Goal: Book appointment/travel/reservation

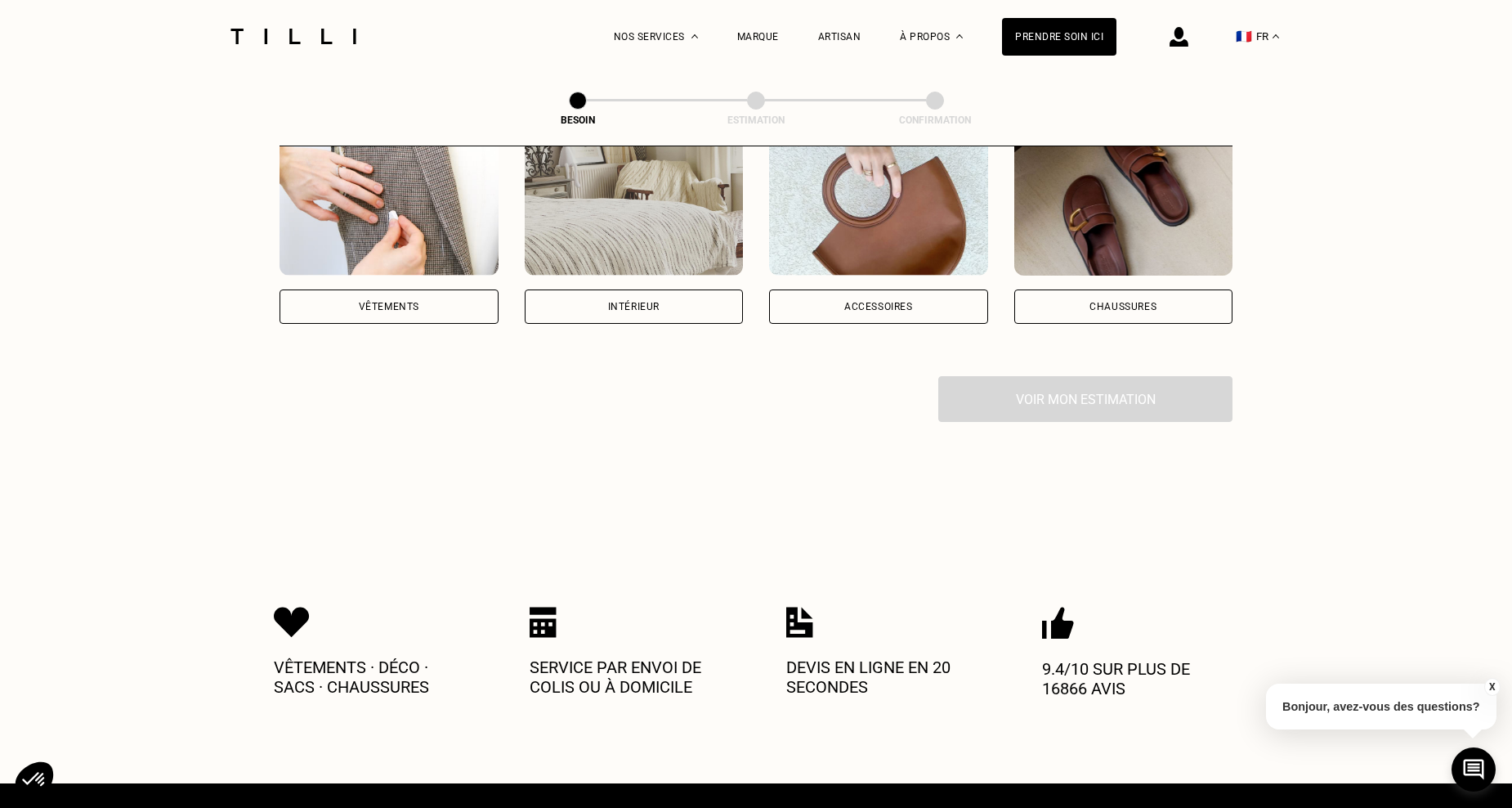
scroll to position [374, 0]
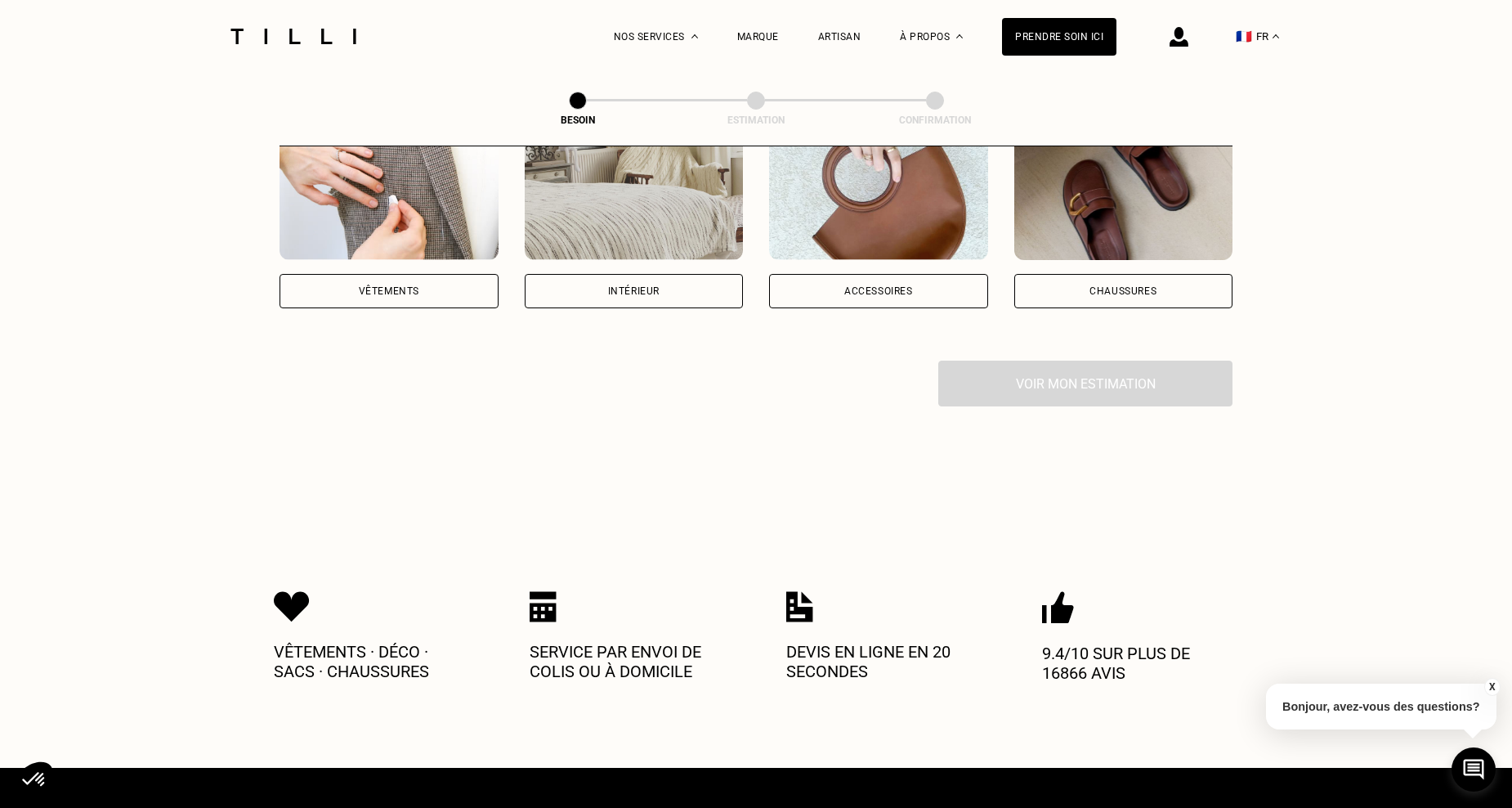
click at [403, 273] on div "Vêtements" at bounding box center [389, 290] width 219 height 35
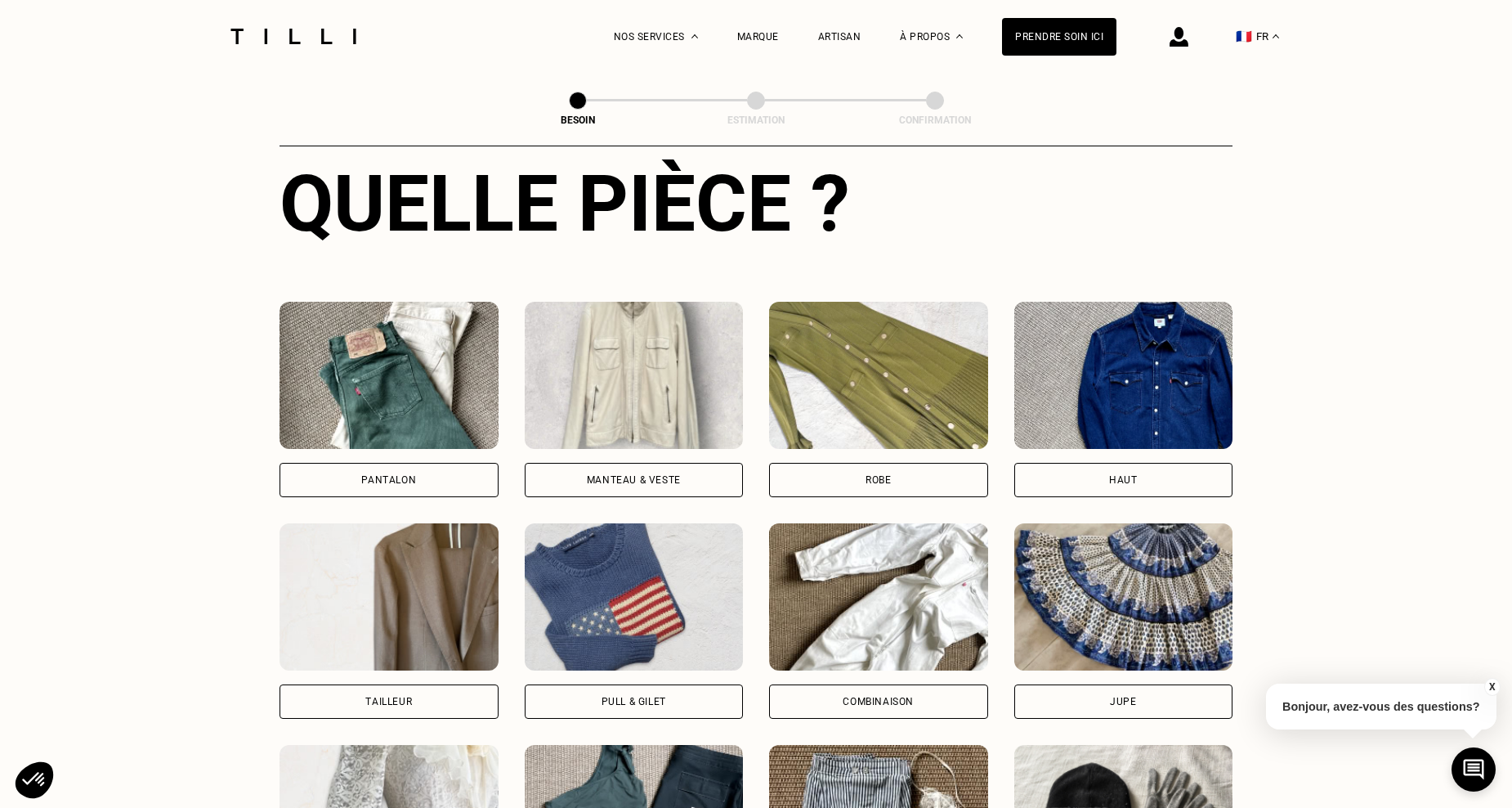
scroll to position [596, 0]
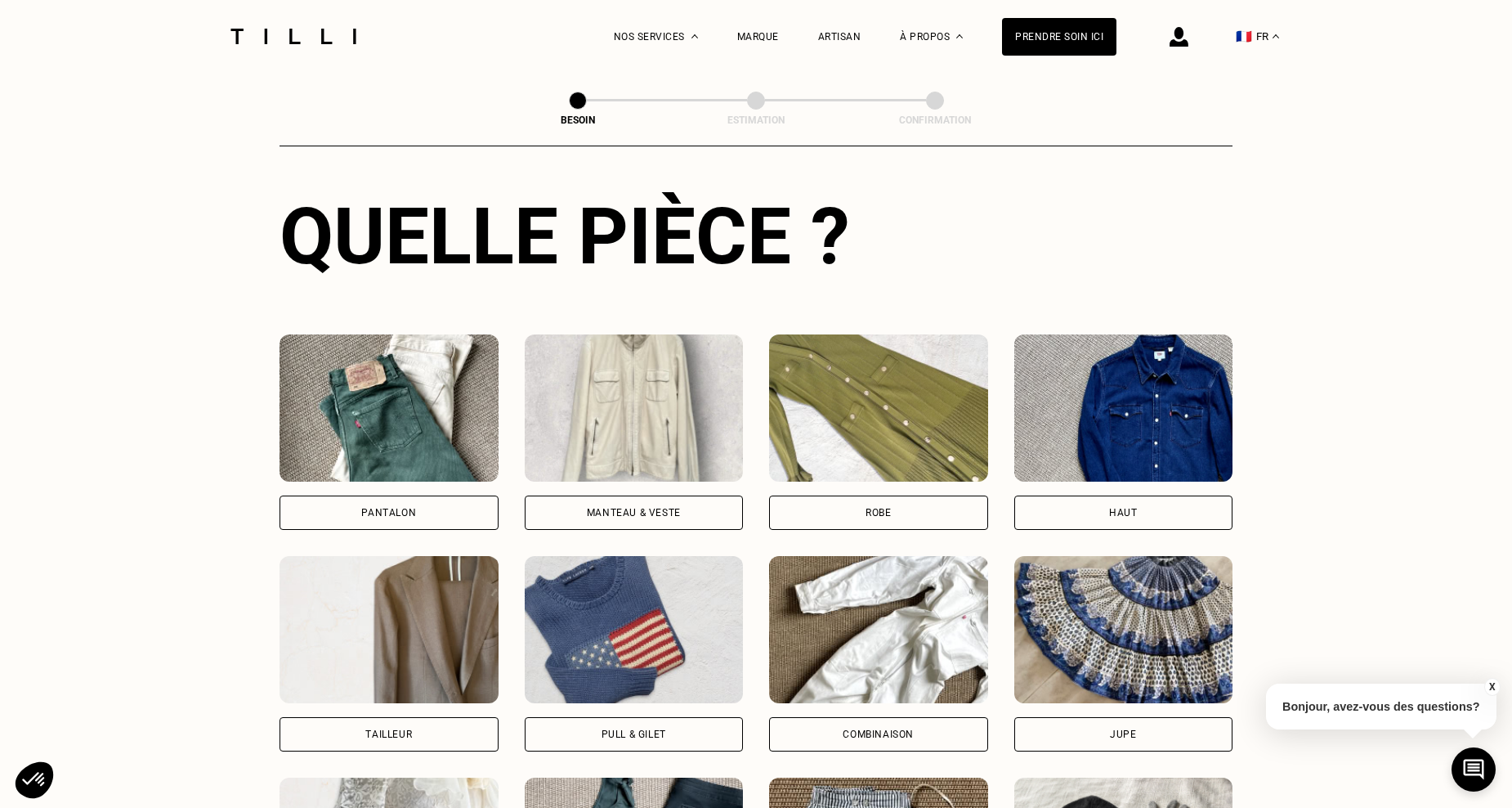
click at [638, 496] on div "Manteau & Veste" at bounding box center [634, 512] width 219 height 35
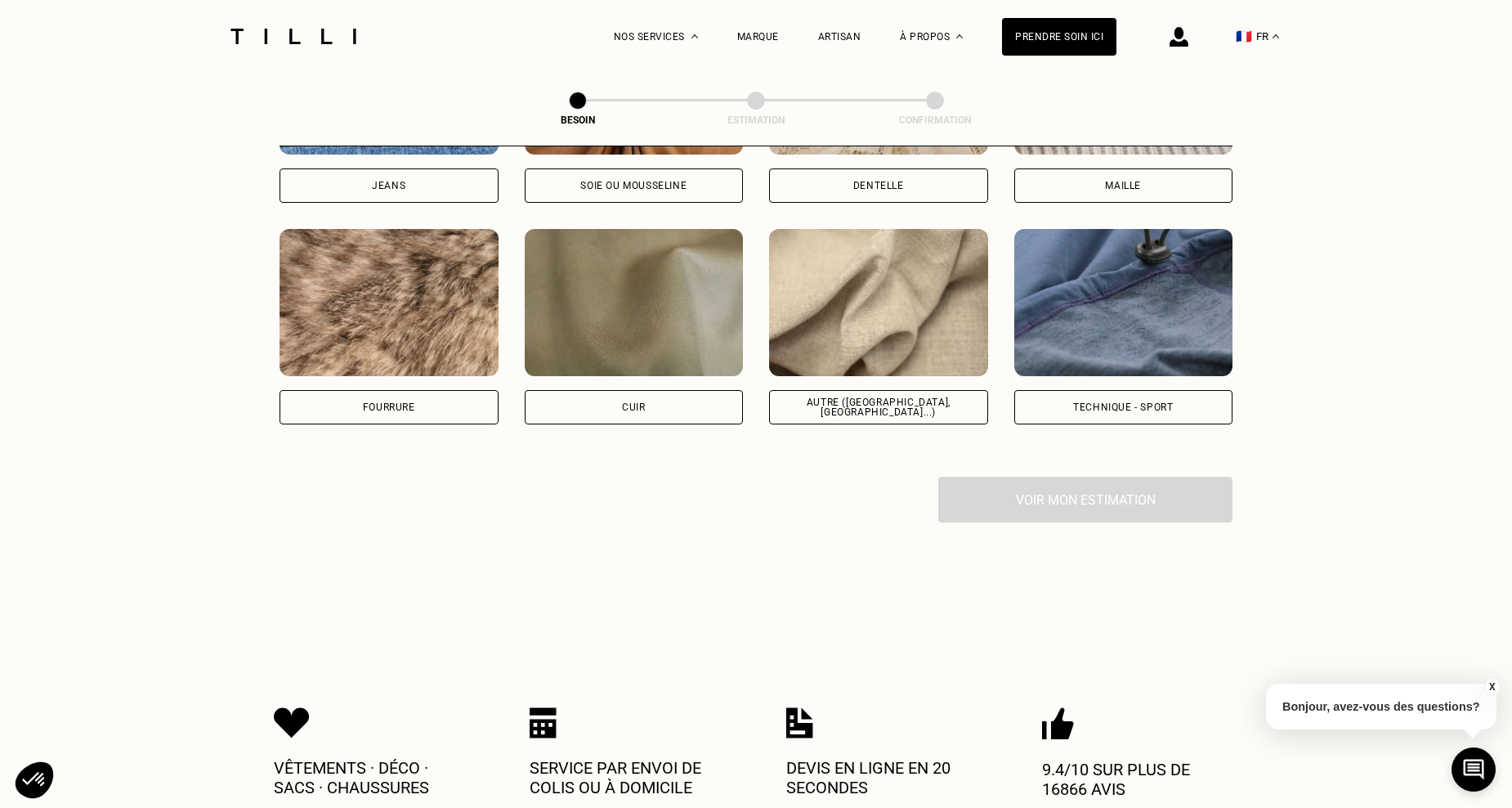
scroll to position [1949, 0]
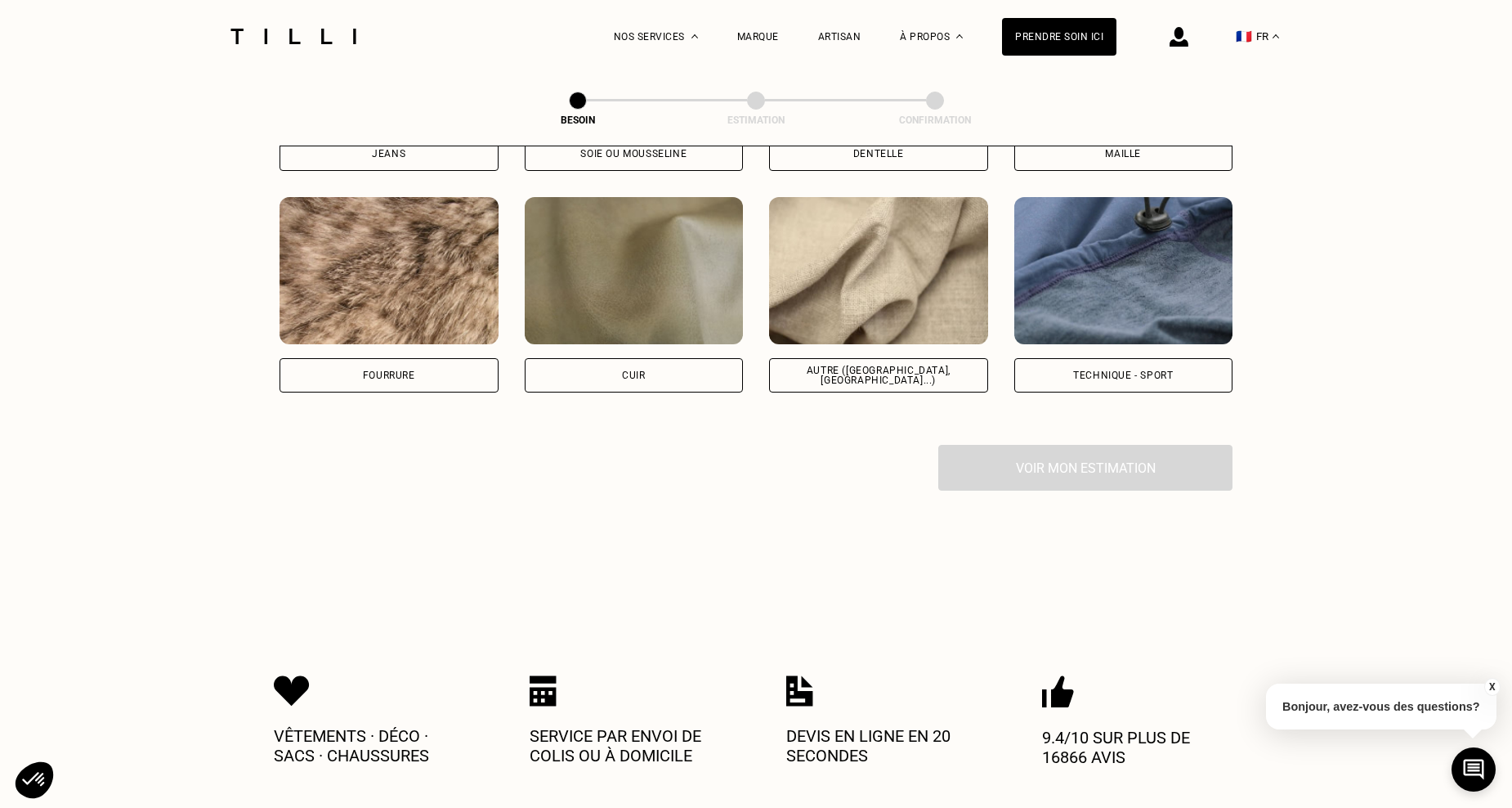
click at [1094, 462] on div "Voir mon estimation" at bounding box center [756, 467] width 953 height 46
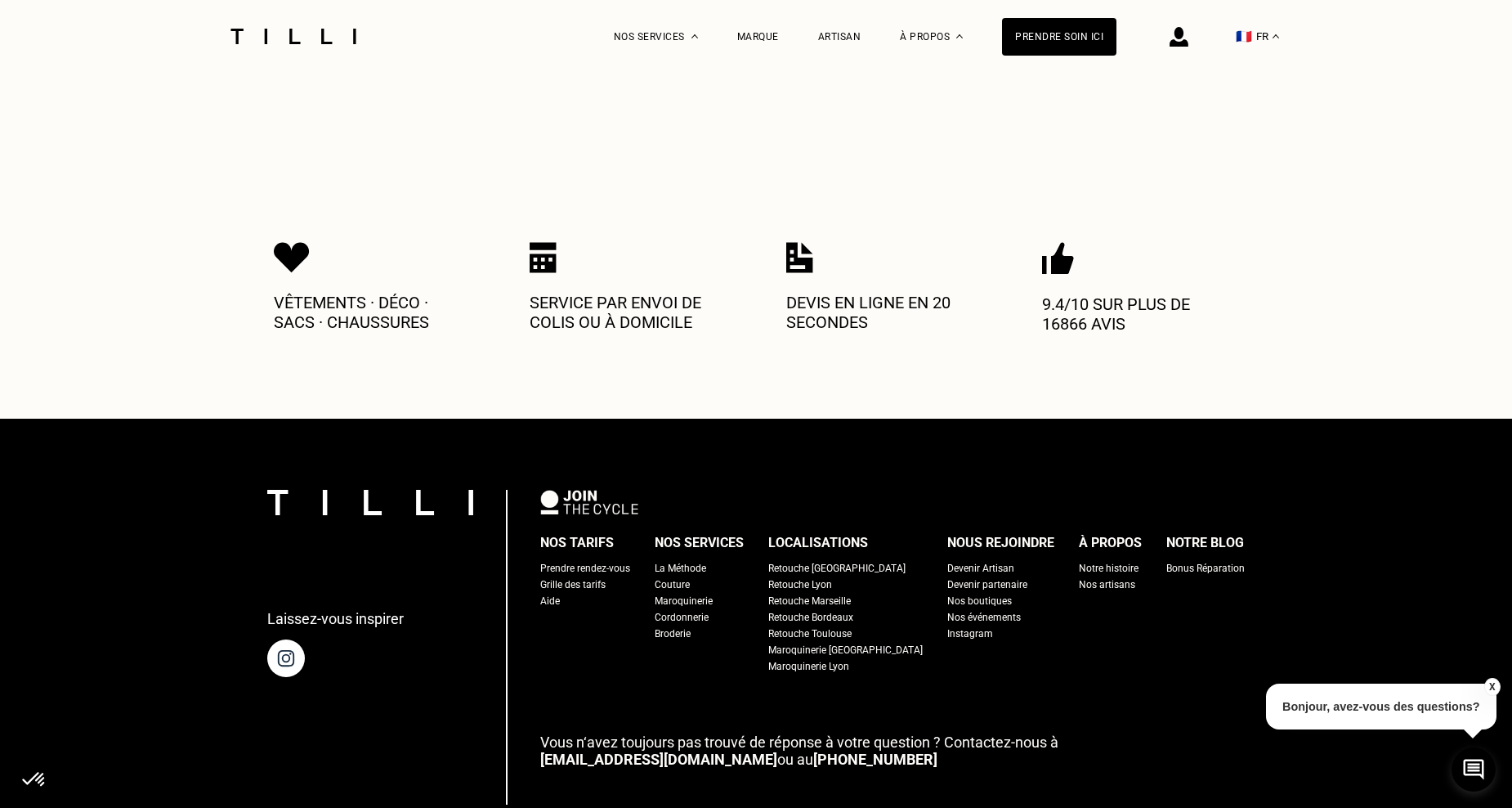
scroll to position [2386, 0]
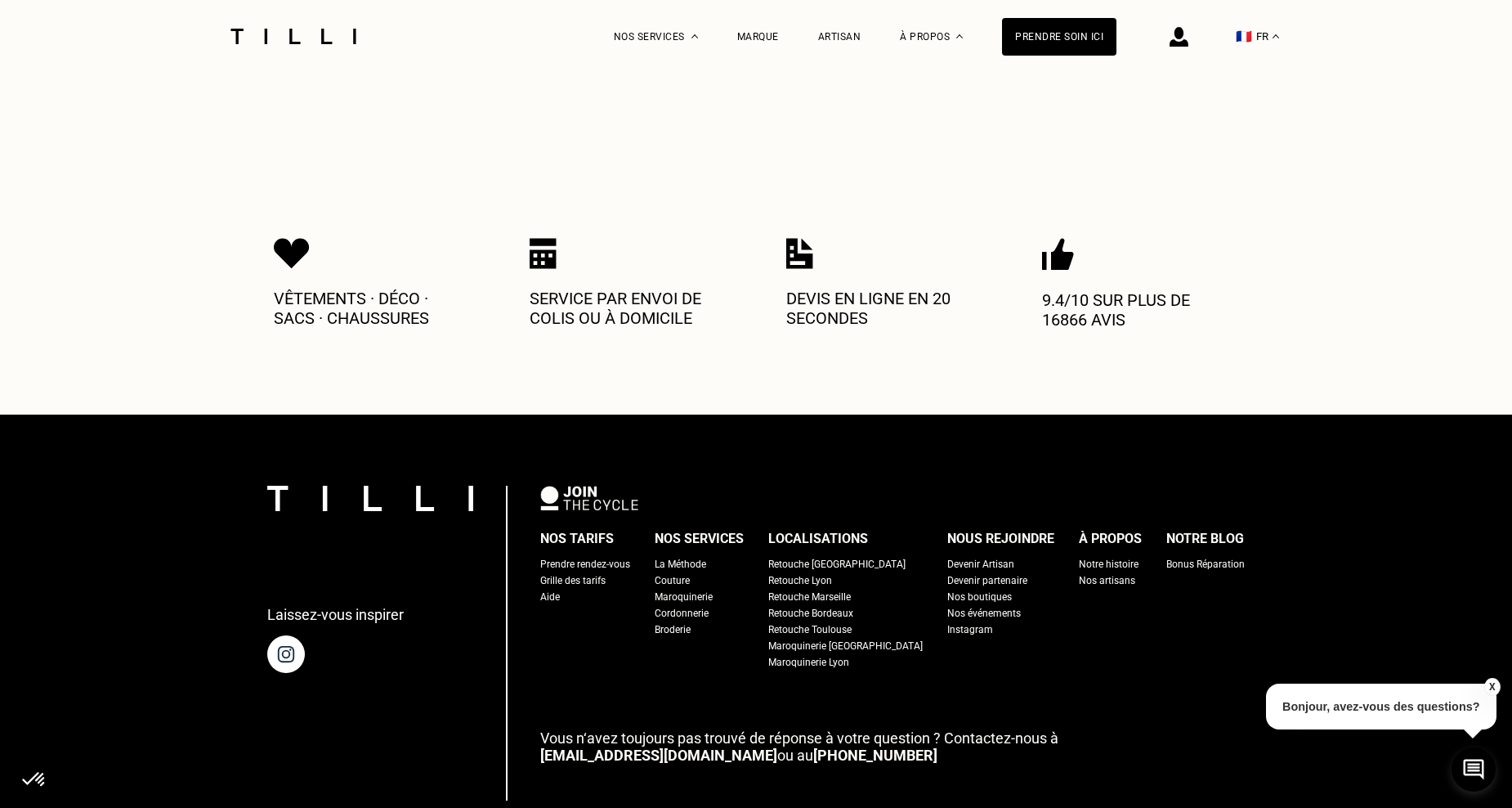
click at [626, 556] on div "Prendre rendez-vous" at bounding box center [586, 564] width 90 height 16
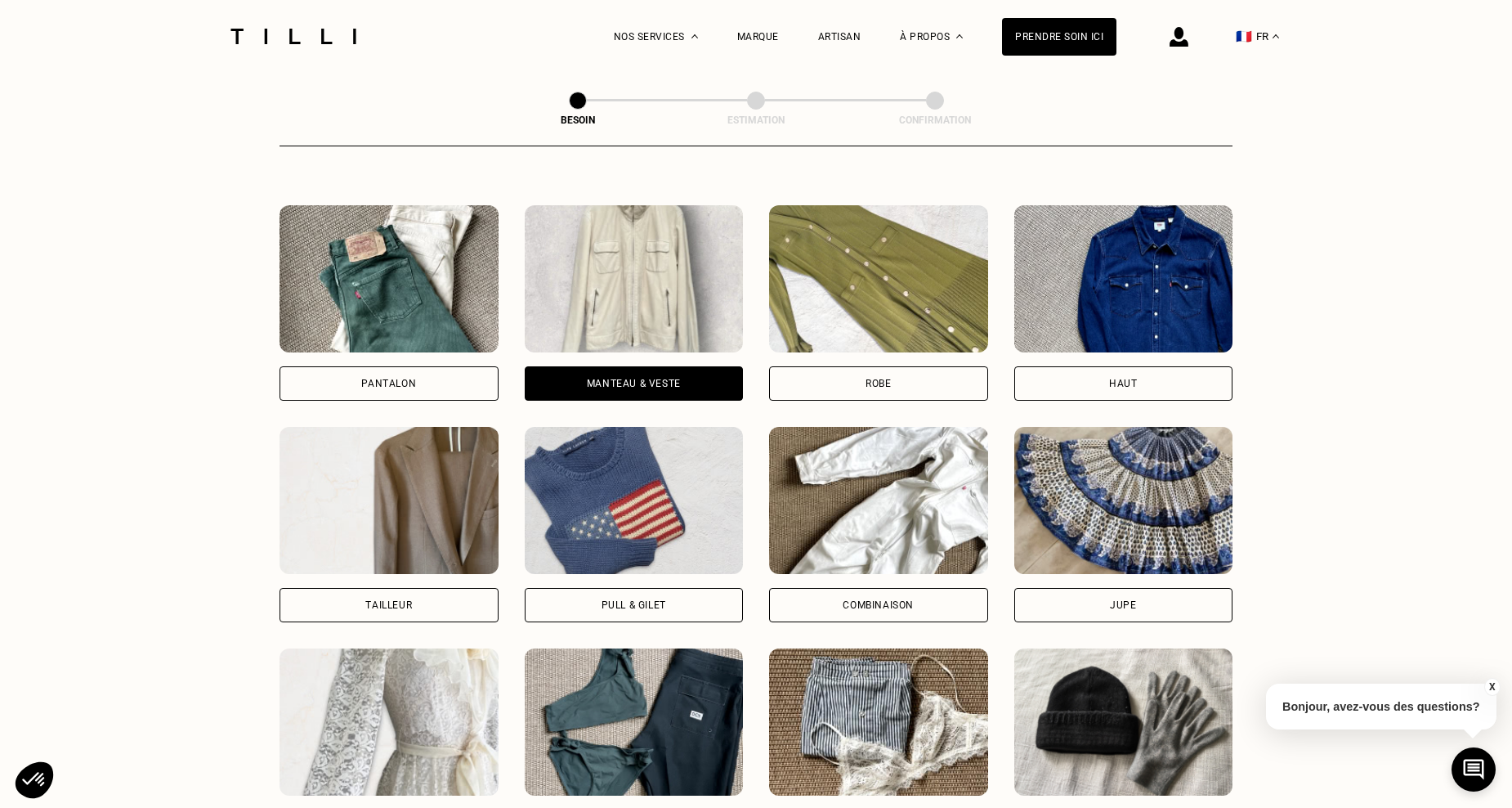
scroll to position [701, 0]
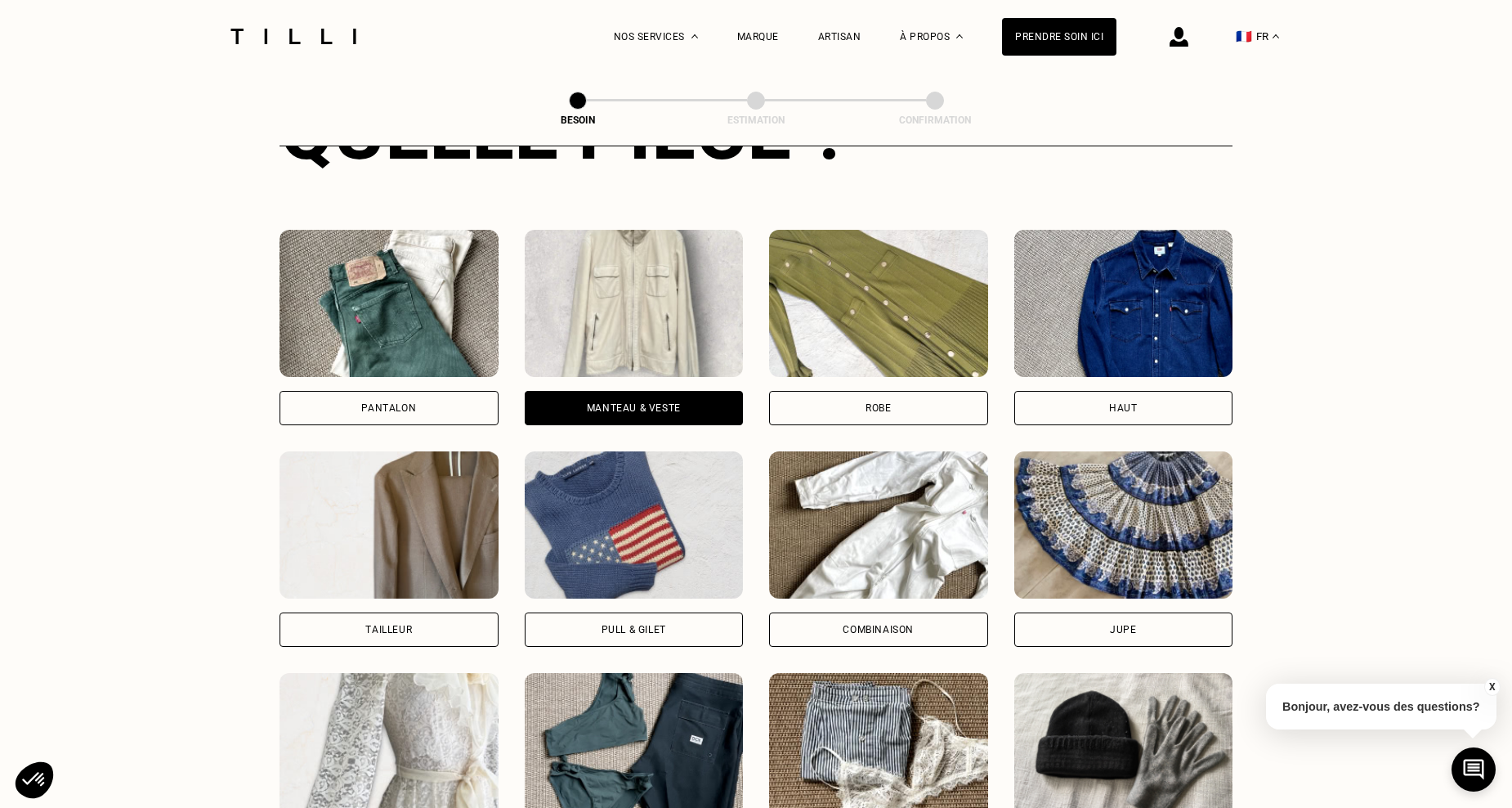
click at [690, 356] on img at bounding box center [634, 304] width 219 height 147
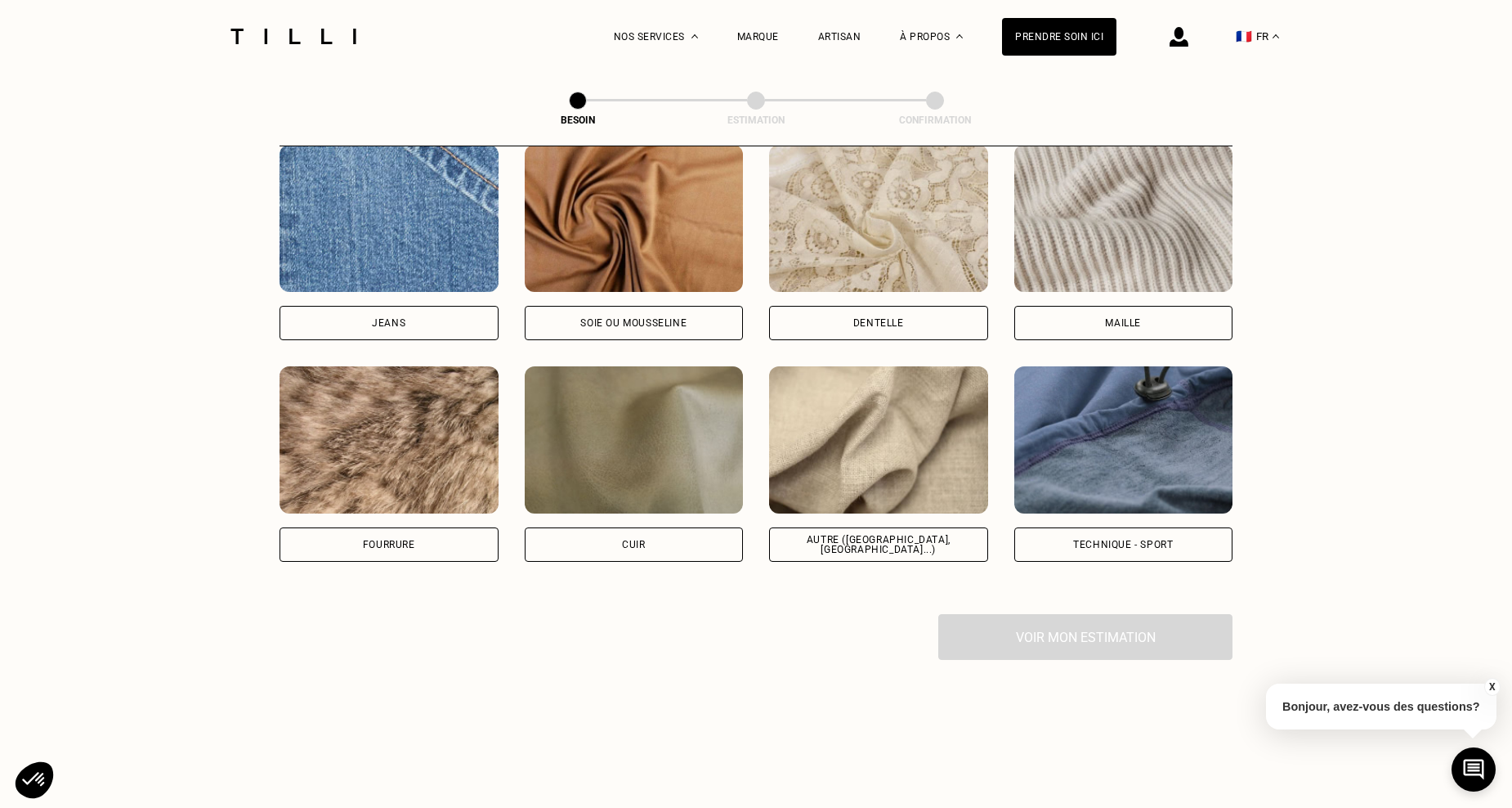
scroll to position [1822, 0]
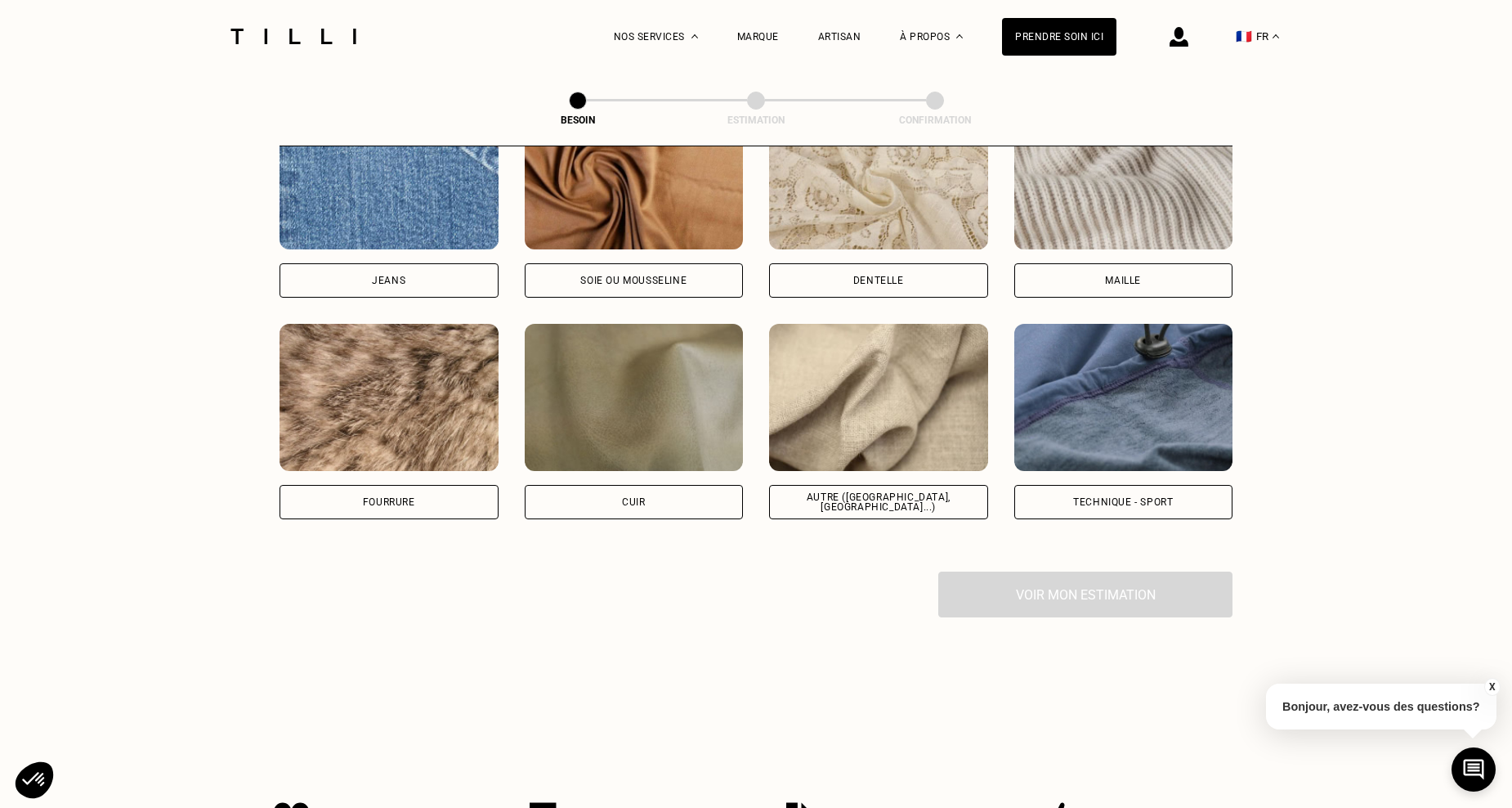
click at [925, 424] on img at bounding box center [879, 397] width 219 height 147
select select "FR"
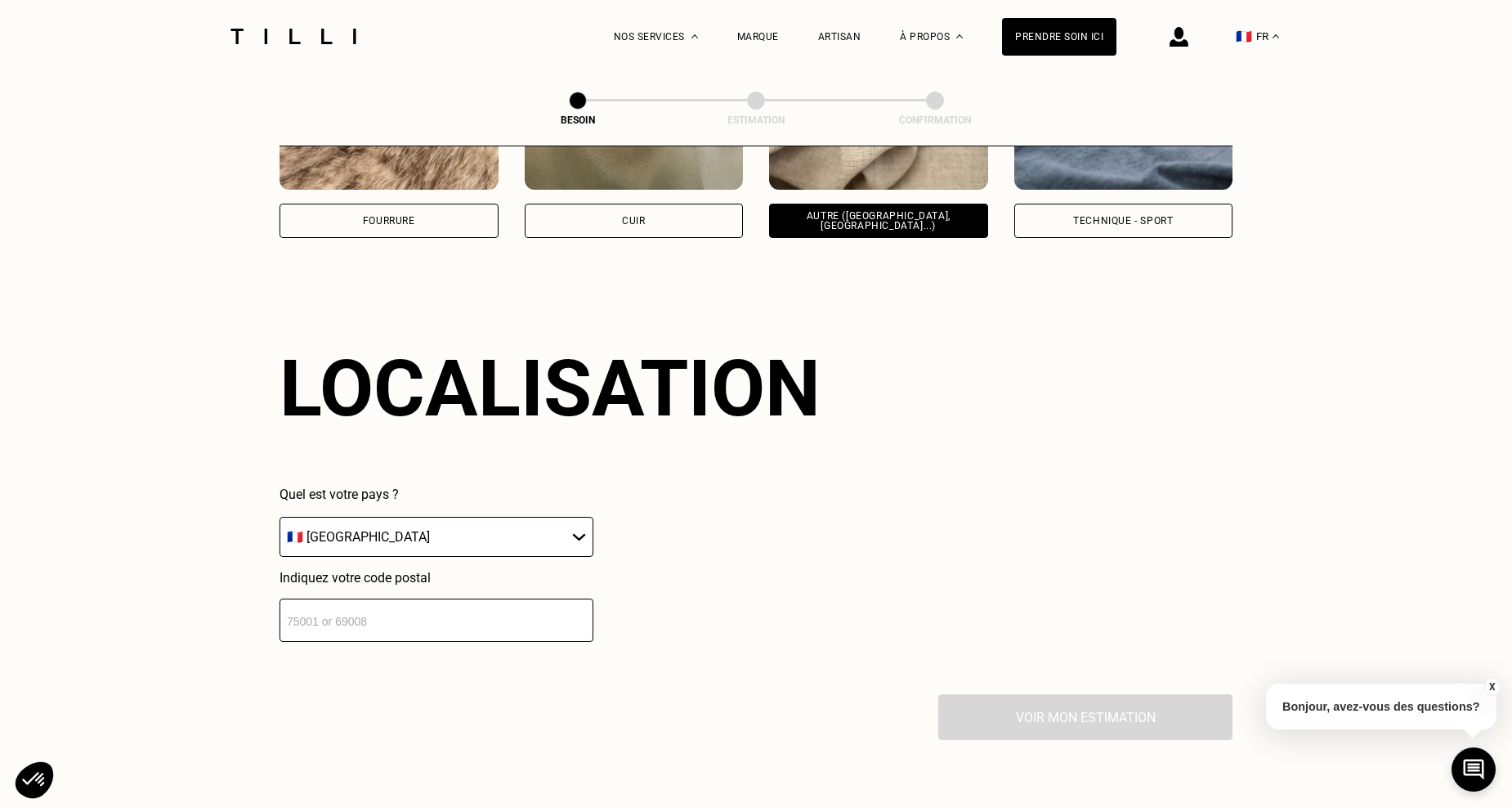
scroll to position [2198, 0]
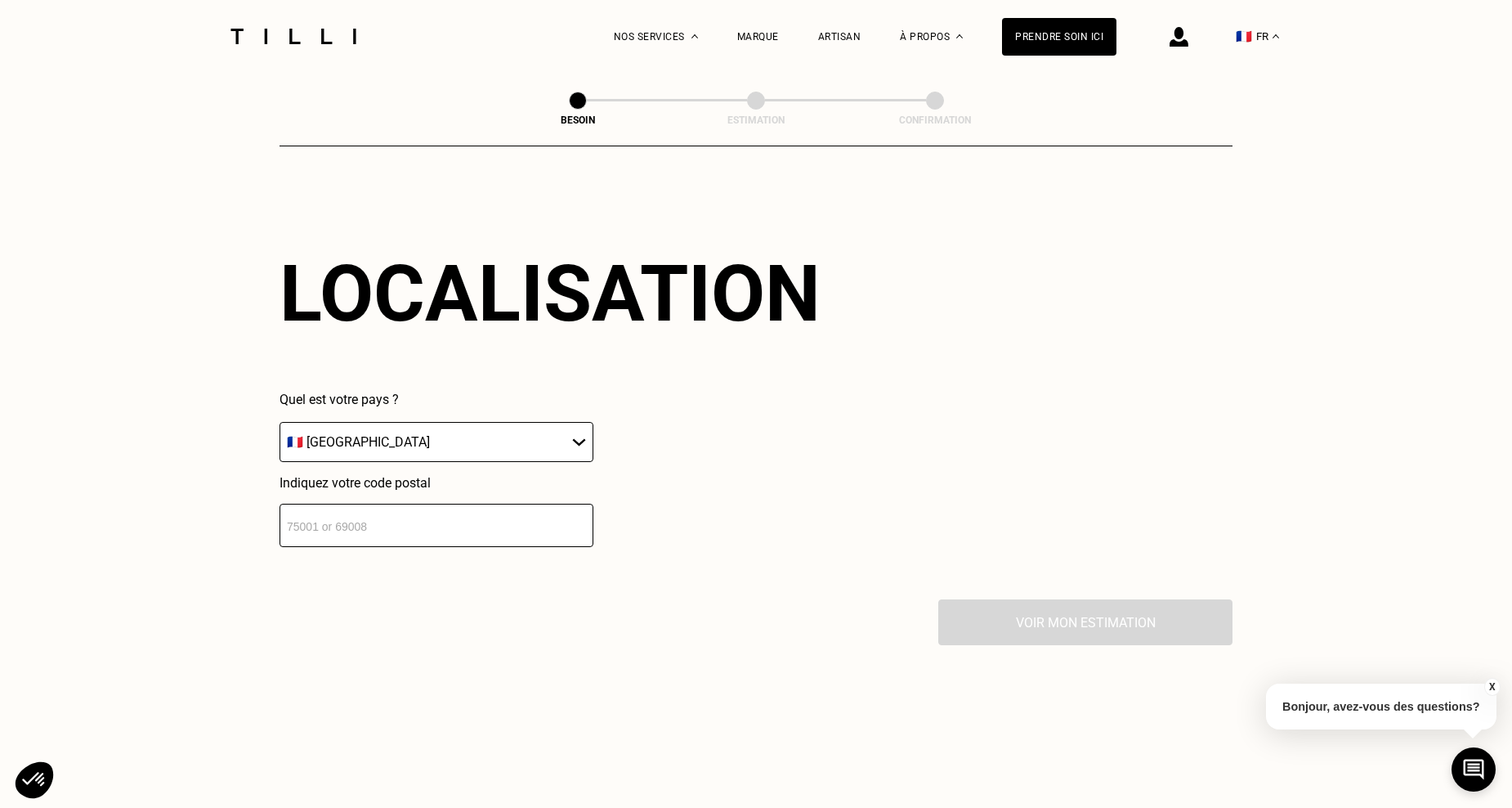
select select "FR"
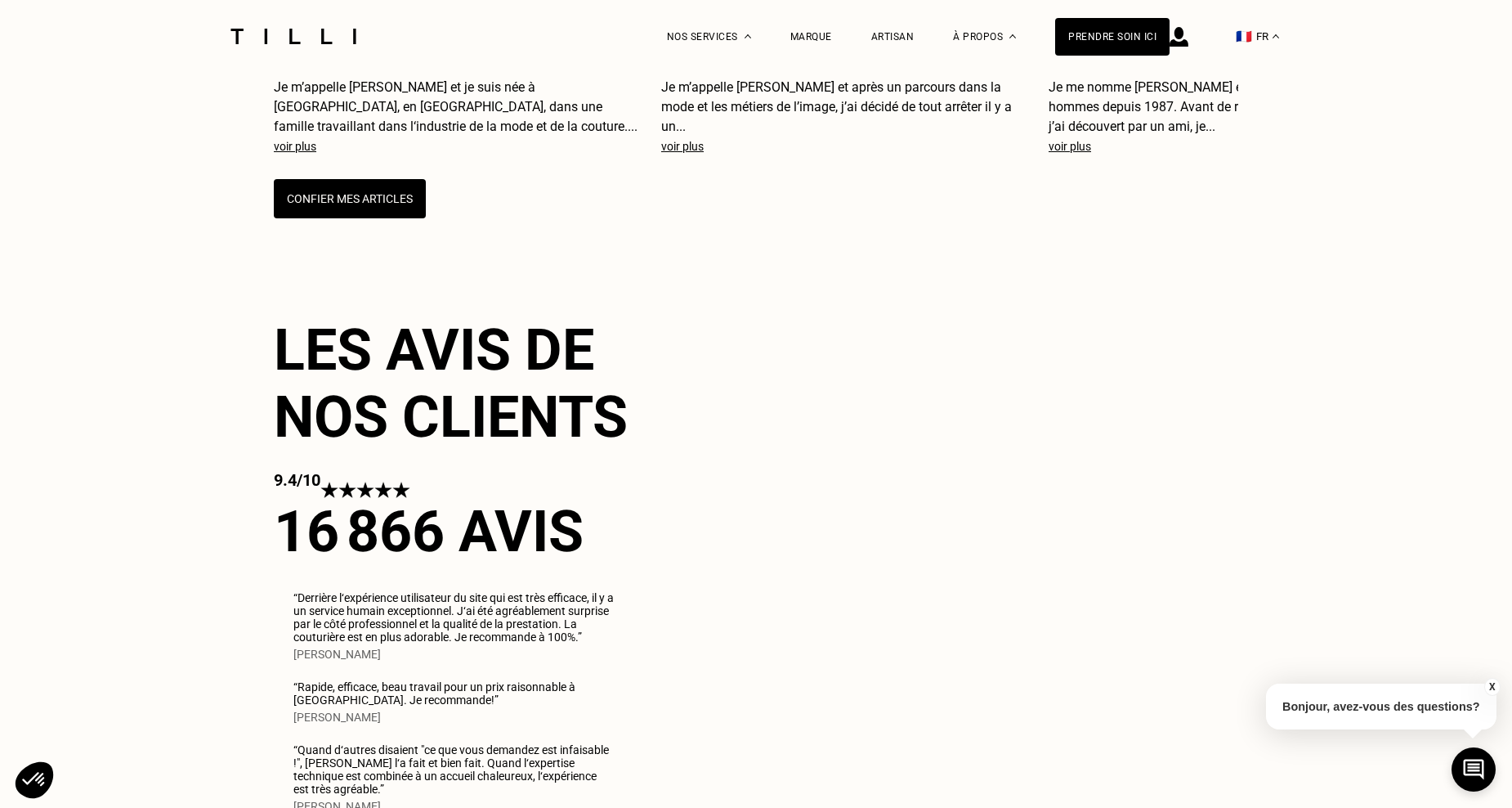
scroll to position [3726, 0]
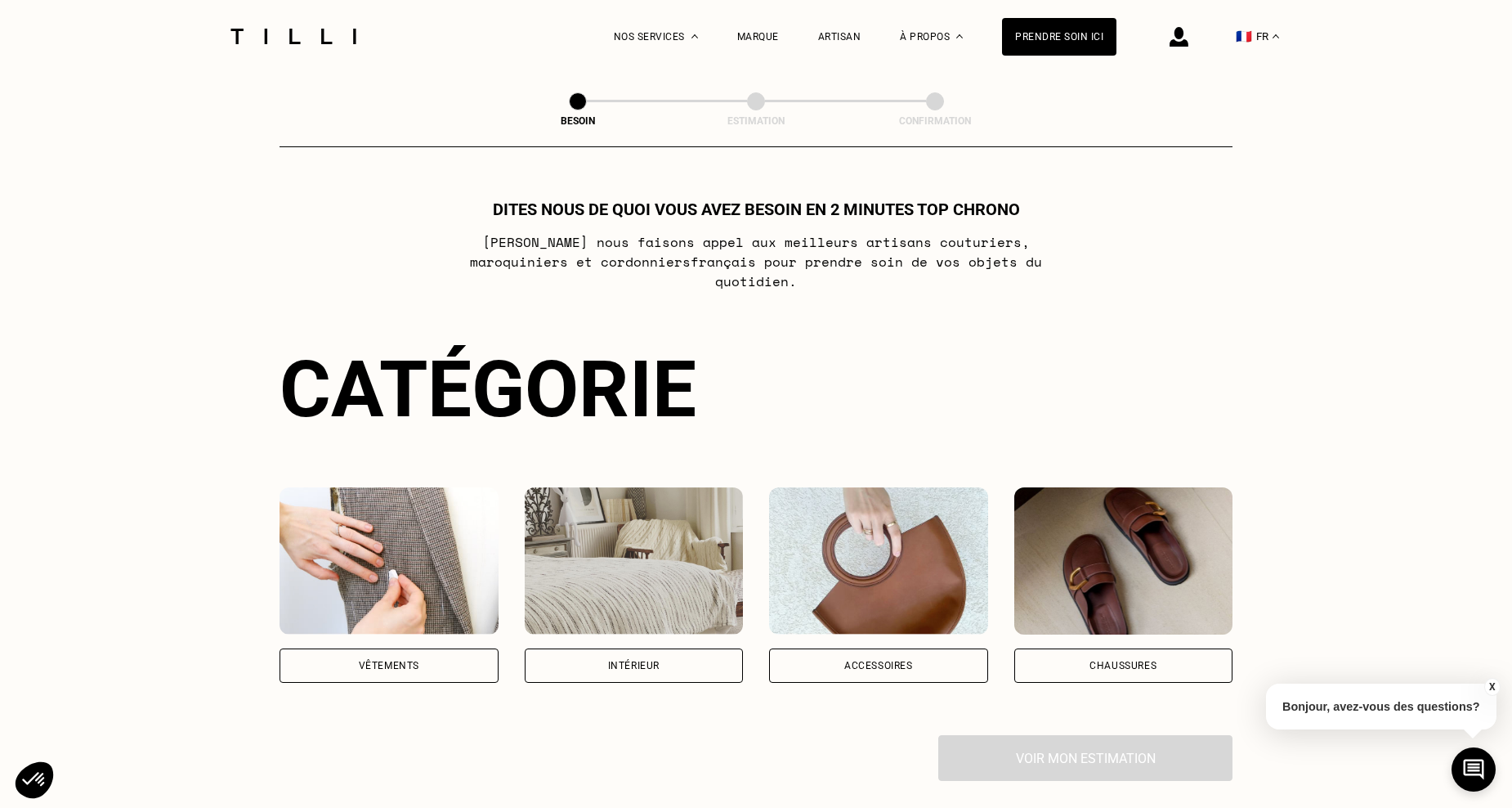
click at [459, 604] on img at bounding box center [389, 560] width 219 height 147
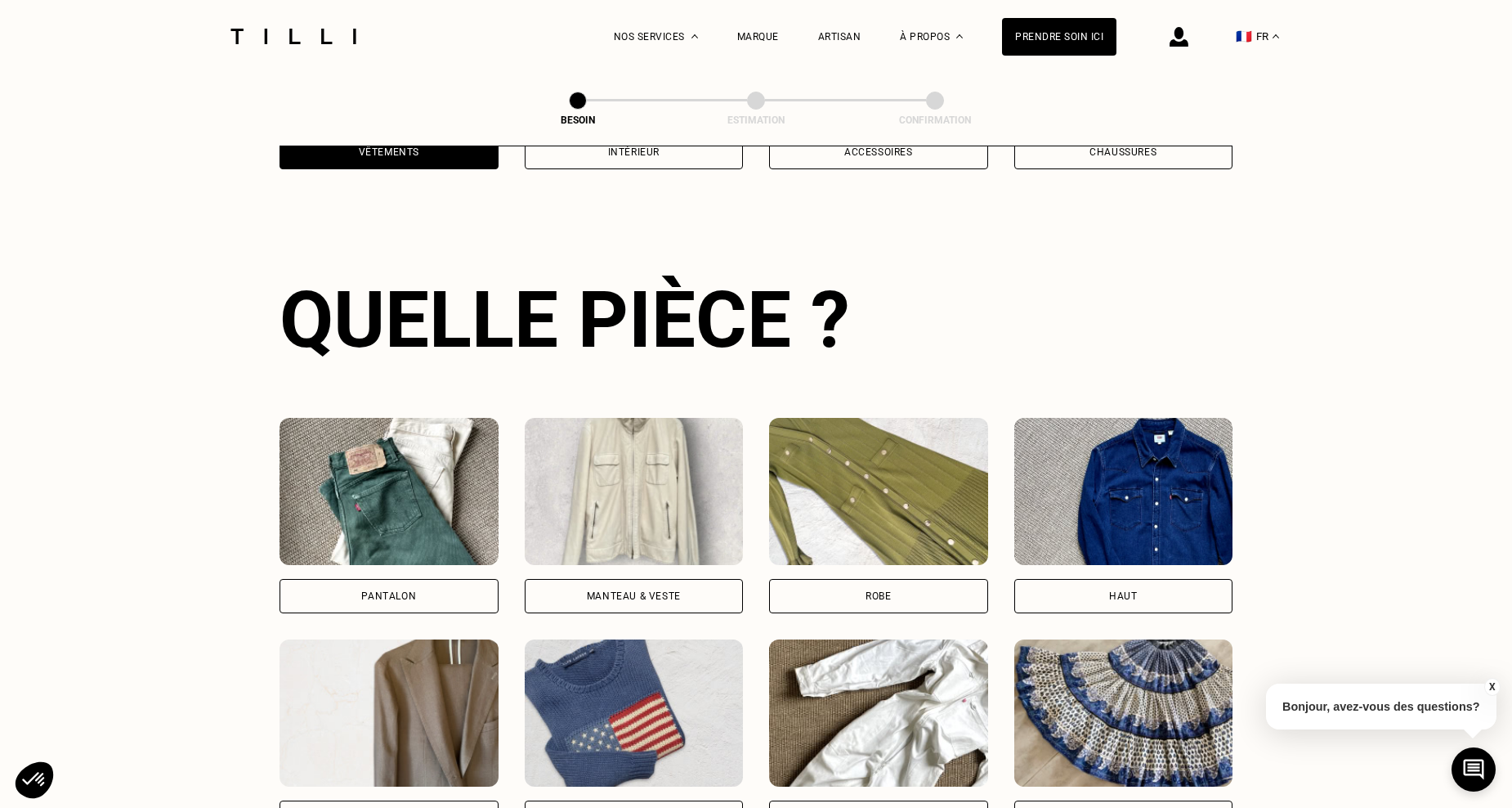
scroll to position [535, 0]
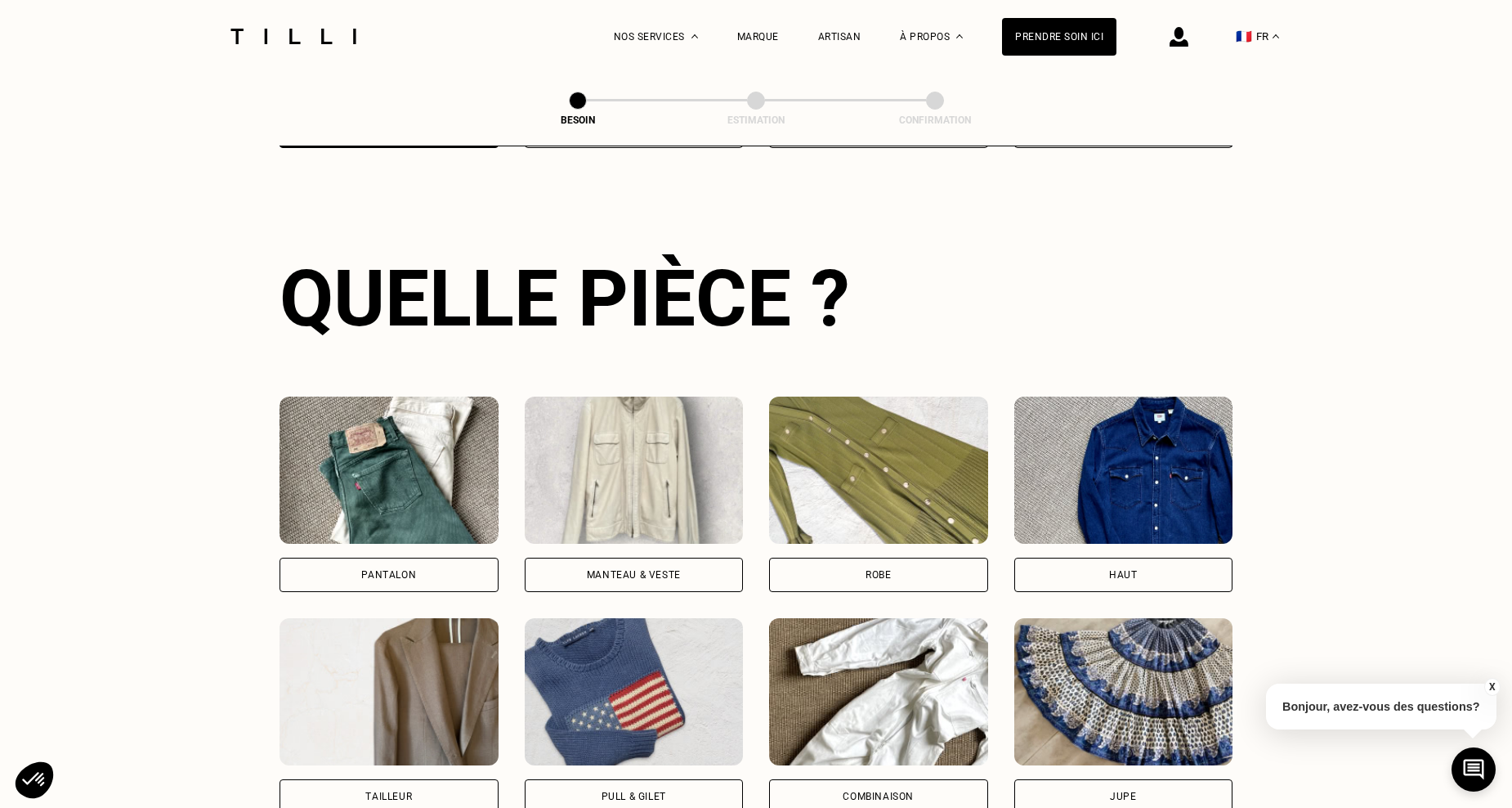
click at [647, 570] on div "Manteau & Veste" at bounding box center [633, 574] width 94 height 10
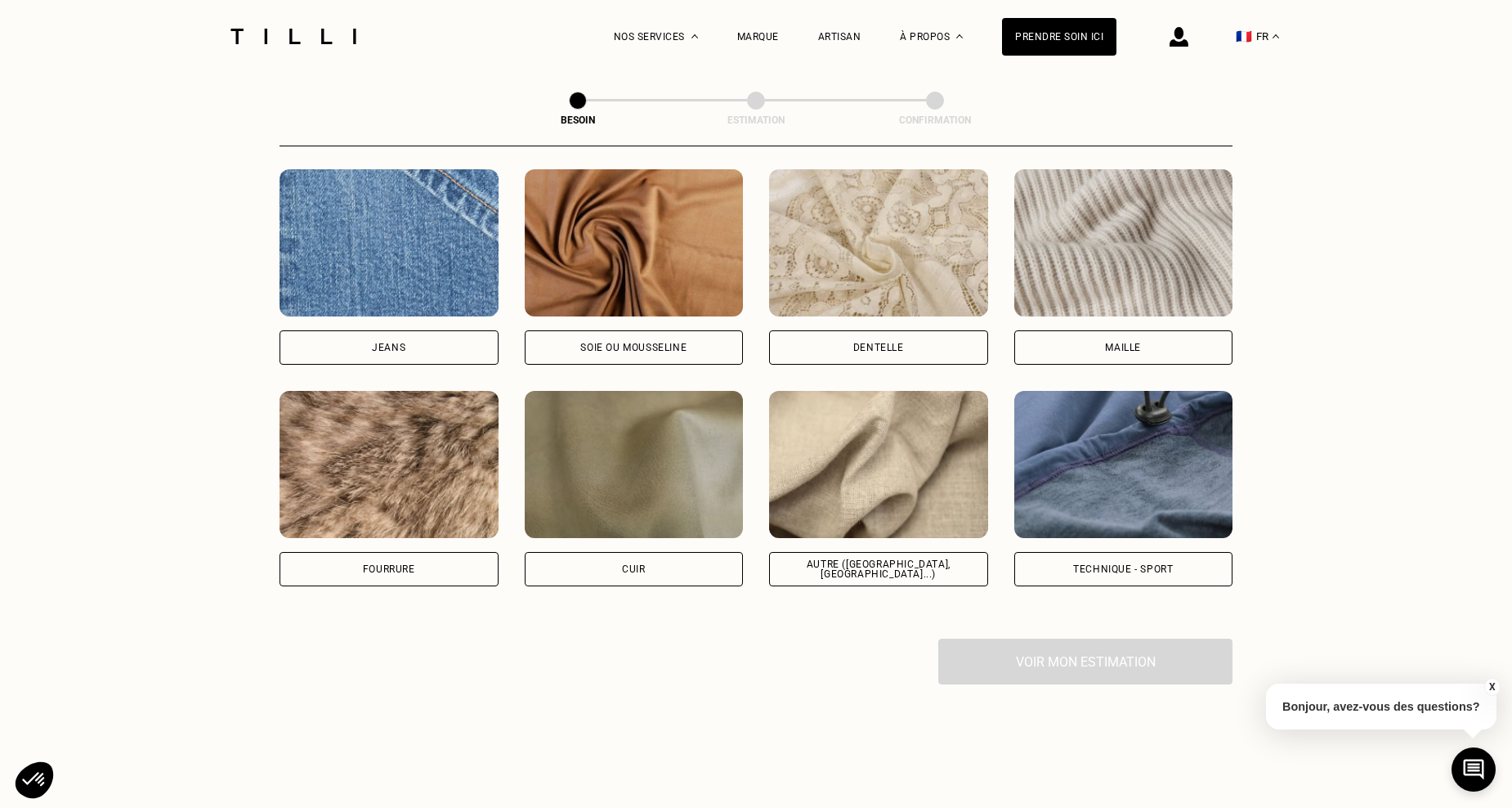
scroll to position [1776, 0]
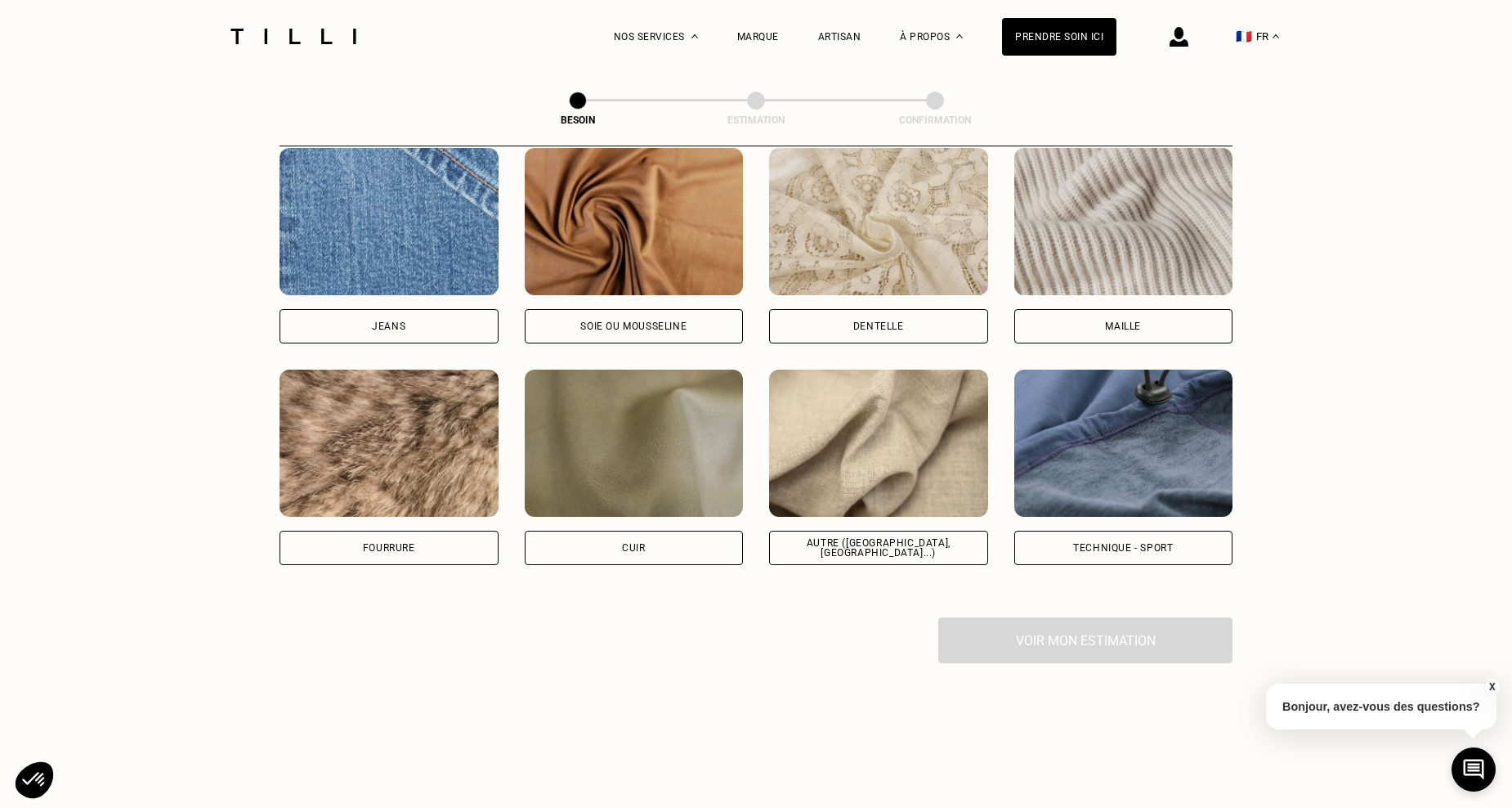
click at [840, 505] on div "Autre ([GEOGRAPHIC_DATA], [GEOGRAPHIC_DATA]...)" at bounding box center [879, 466] width 219 height 196
select select "FR"
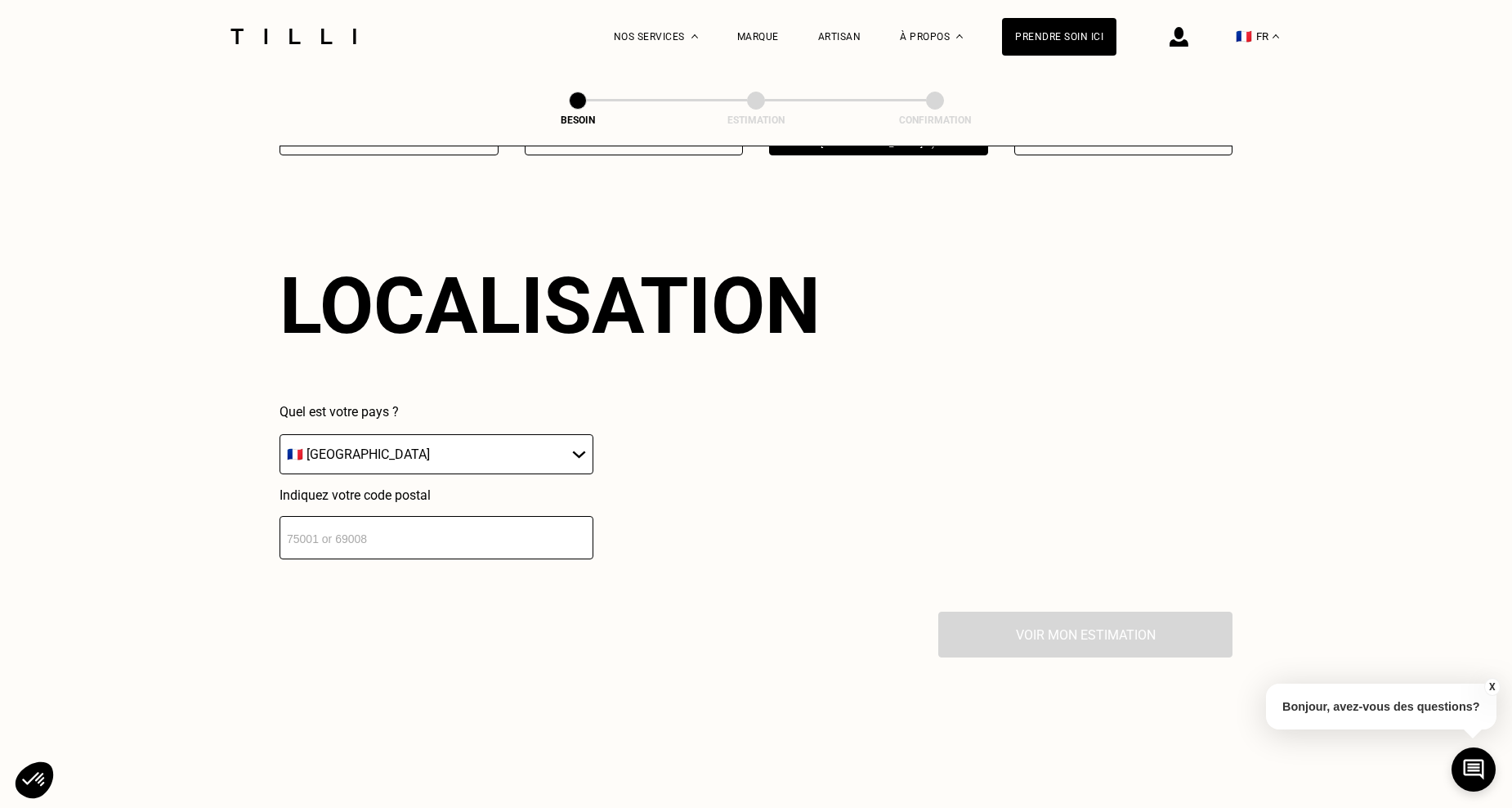
scroll to position [2198, 0]
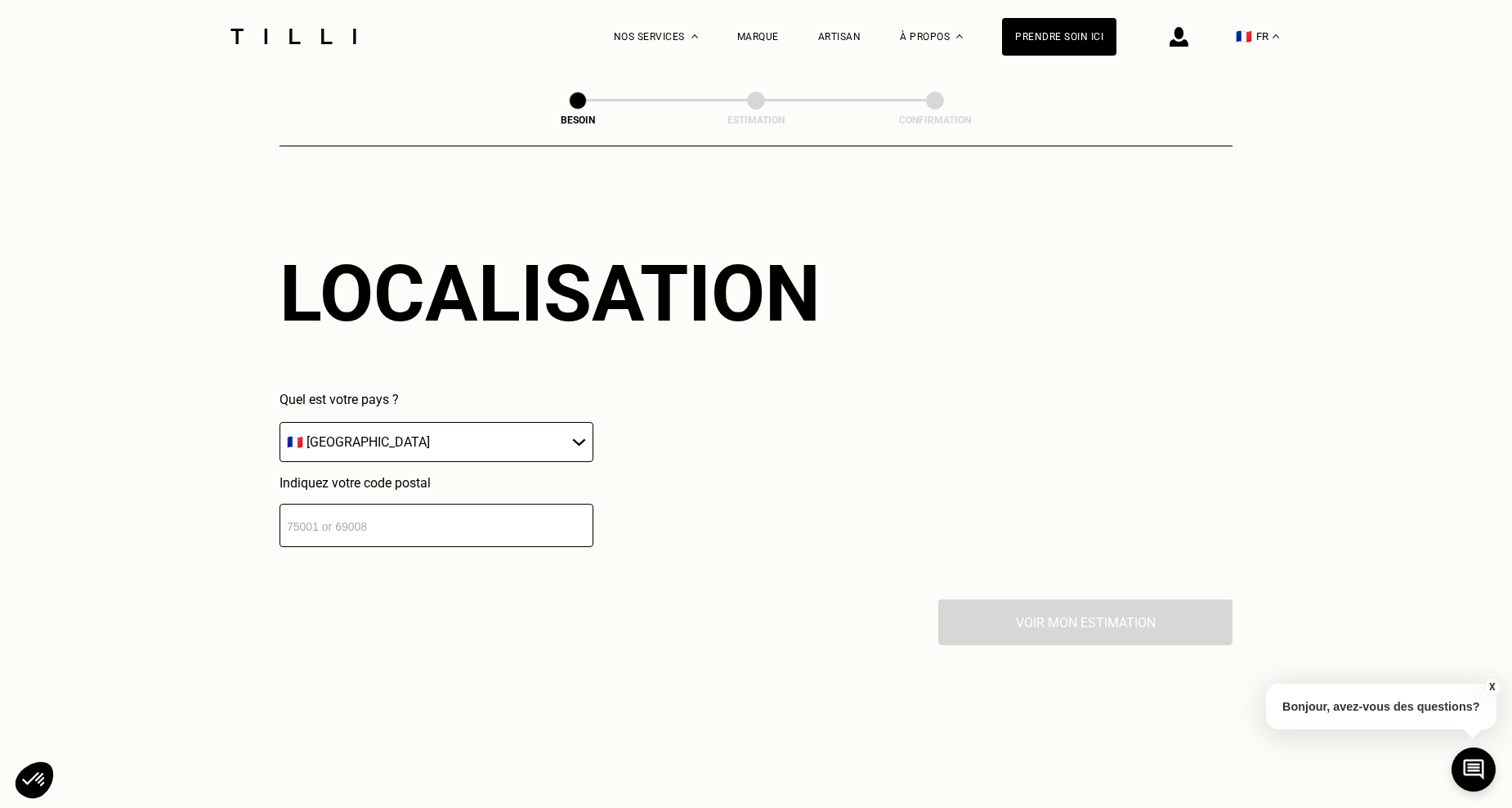
click at [526, 513] on input "number" at bounding box center [436, 525] width 314 height 43
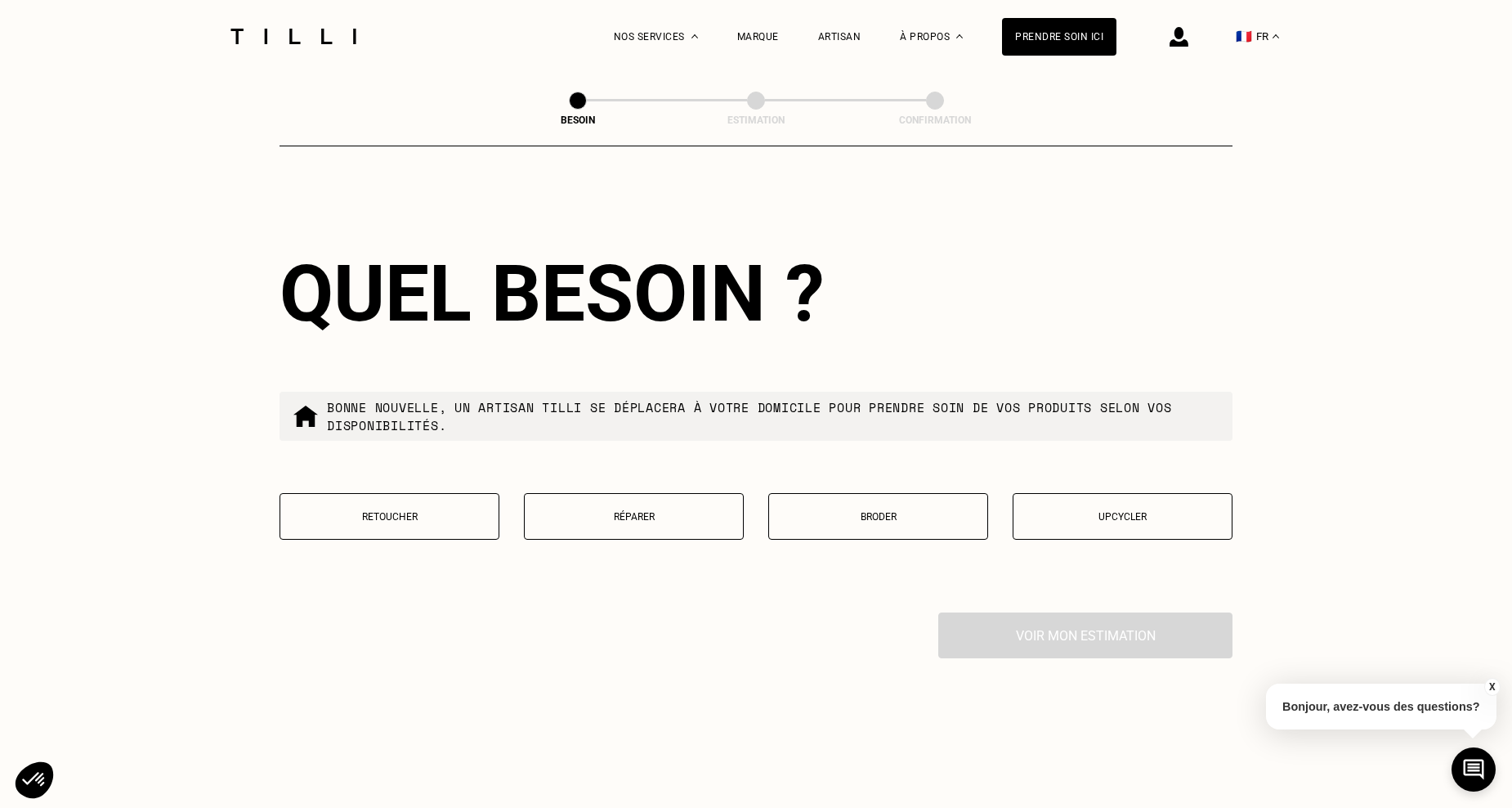
scroll to position [2605, 0]
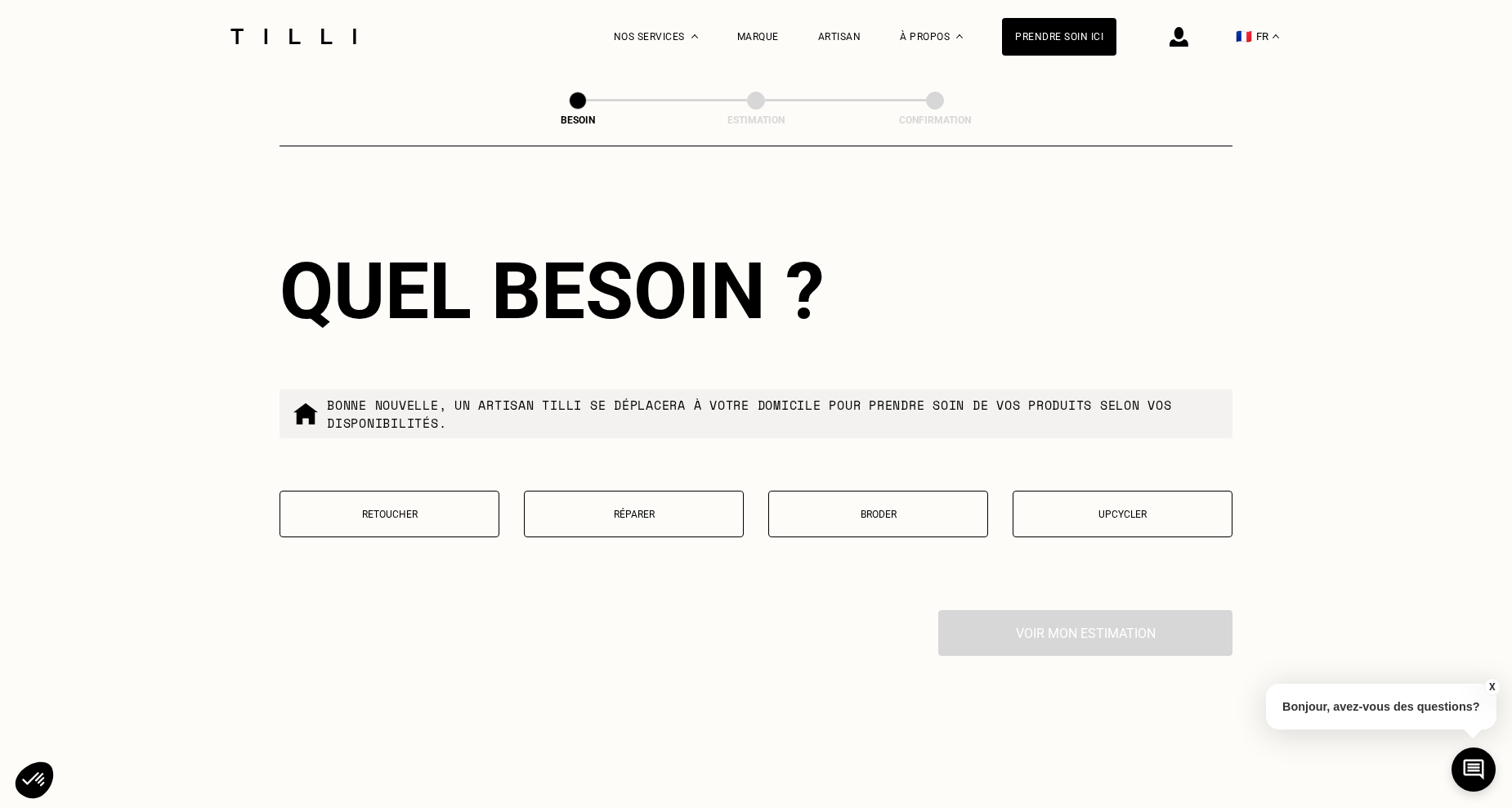
type input "75008"
click at [612, 508] on p "Réparer" at bounding box center [633, 513] width 202 height 12
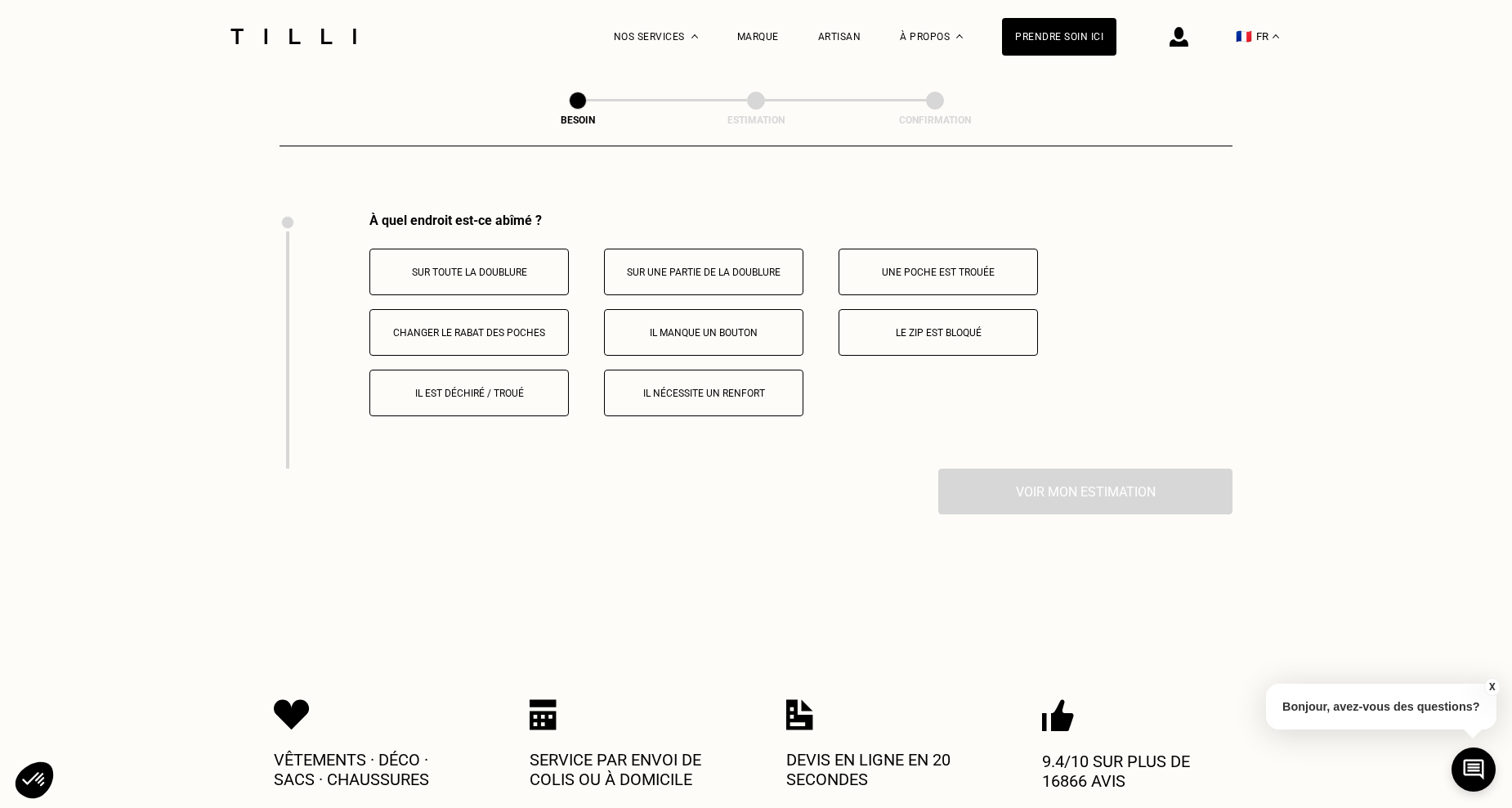
scroll to position [3023, 0]
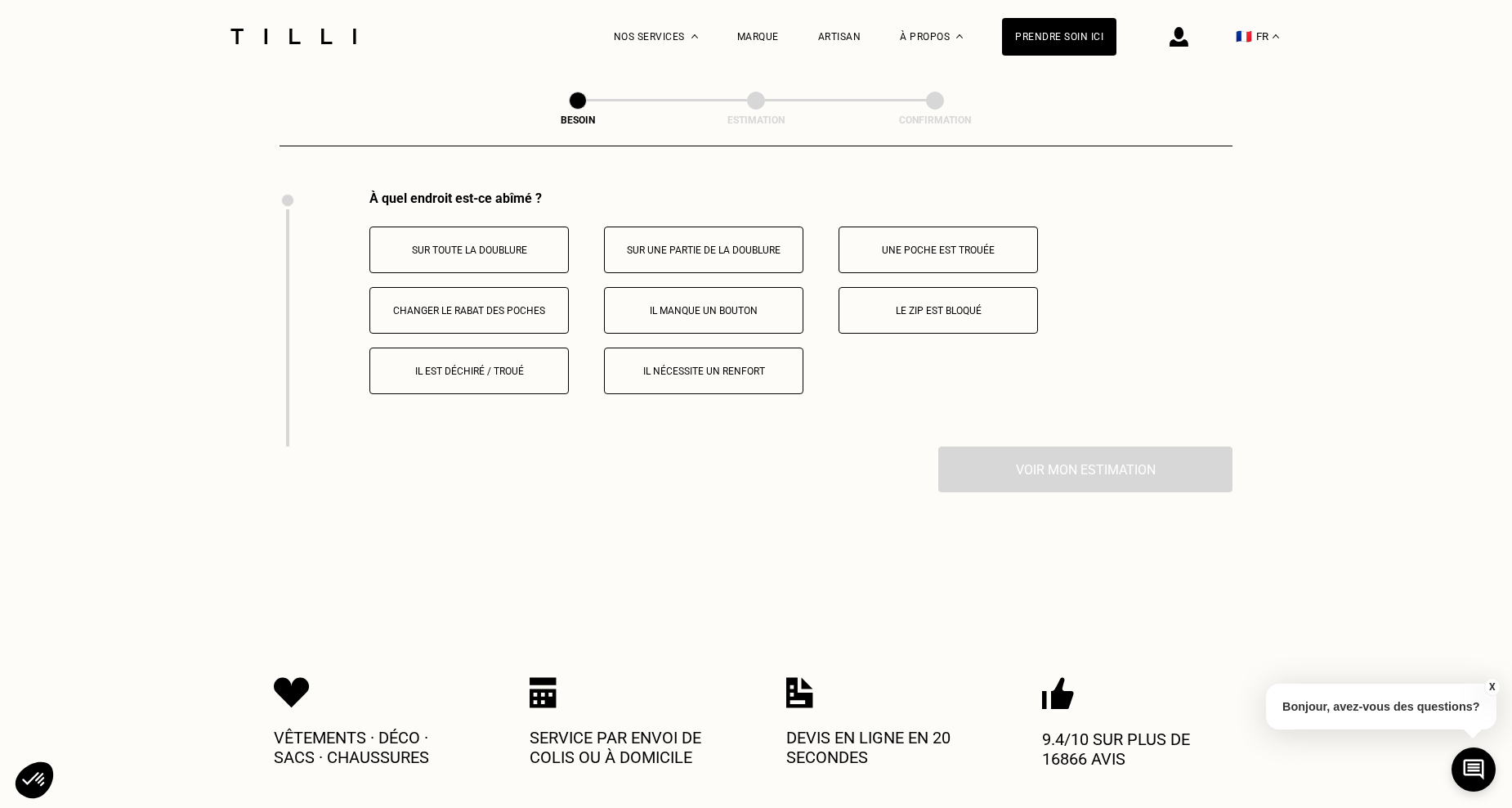
click at [487, 366] on p "Il est déchiré / troué" at bounding box center [469, 371] width 181 height 12
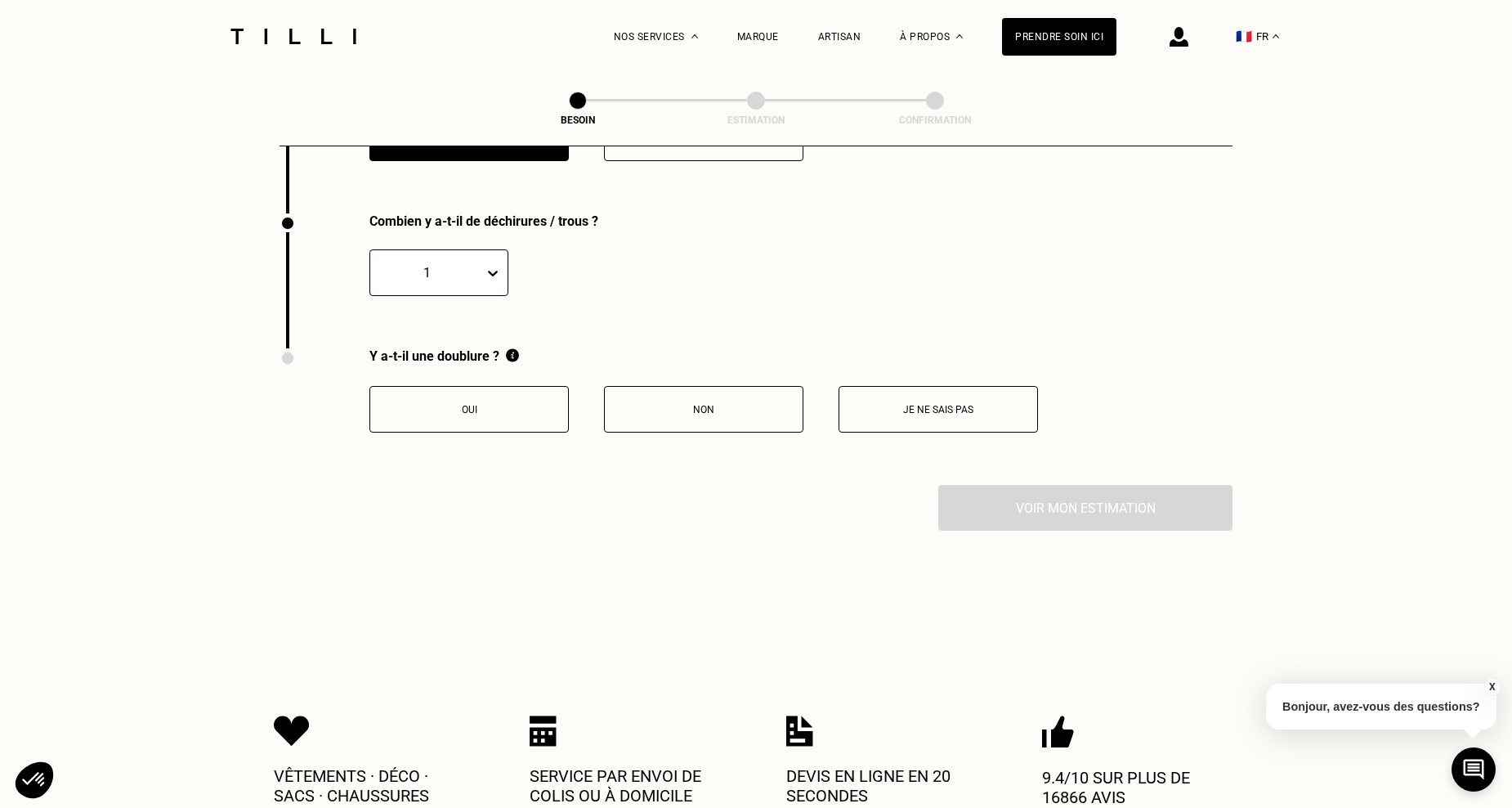
scroll to position [3280, 0]
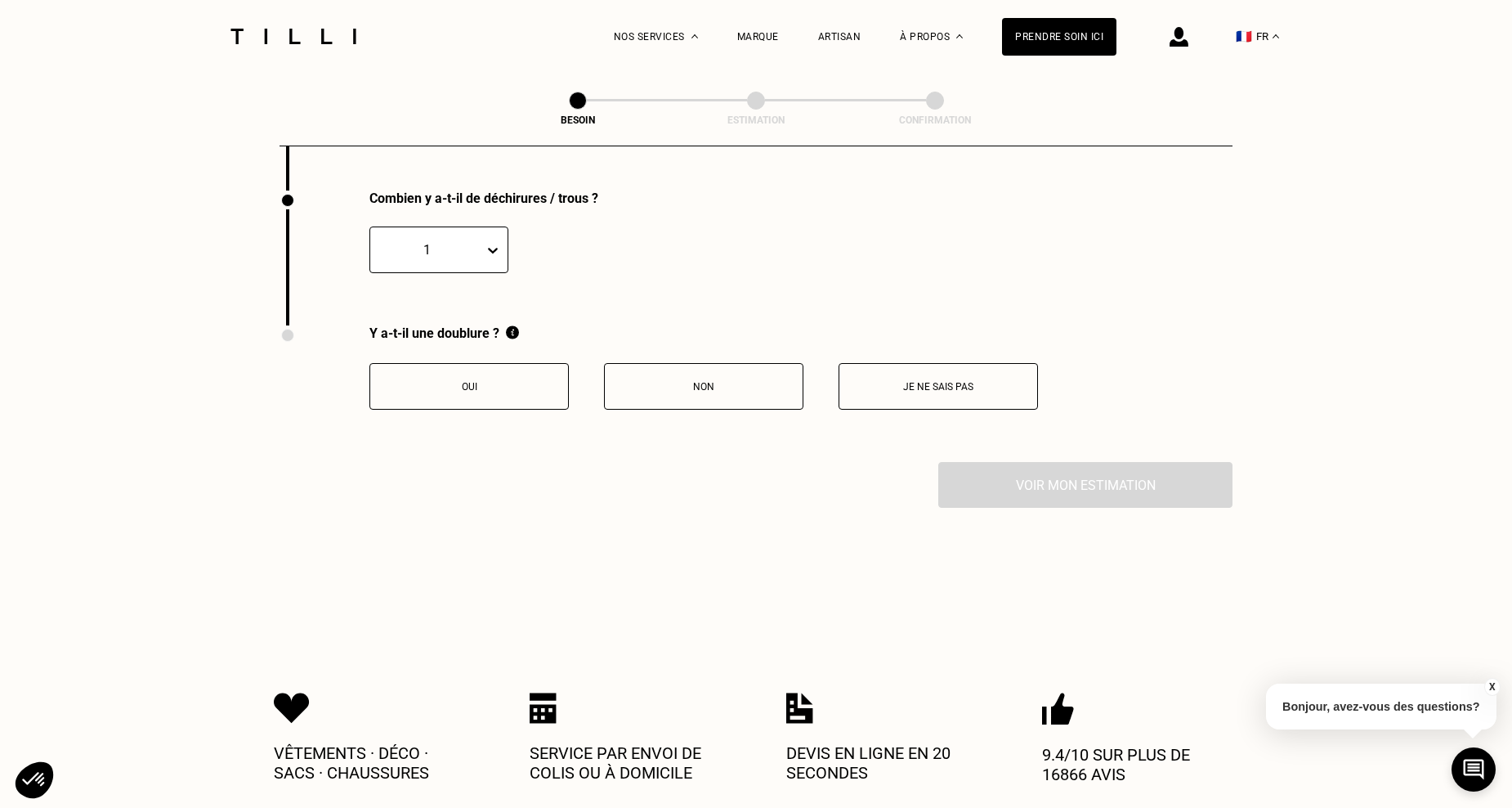
click at [493, 242] on icon at bounding box center [493, 250] width 16 height 16
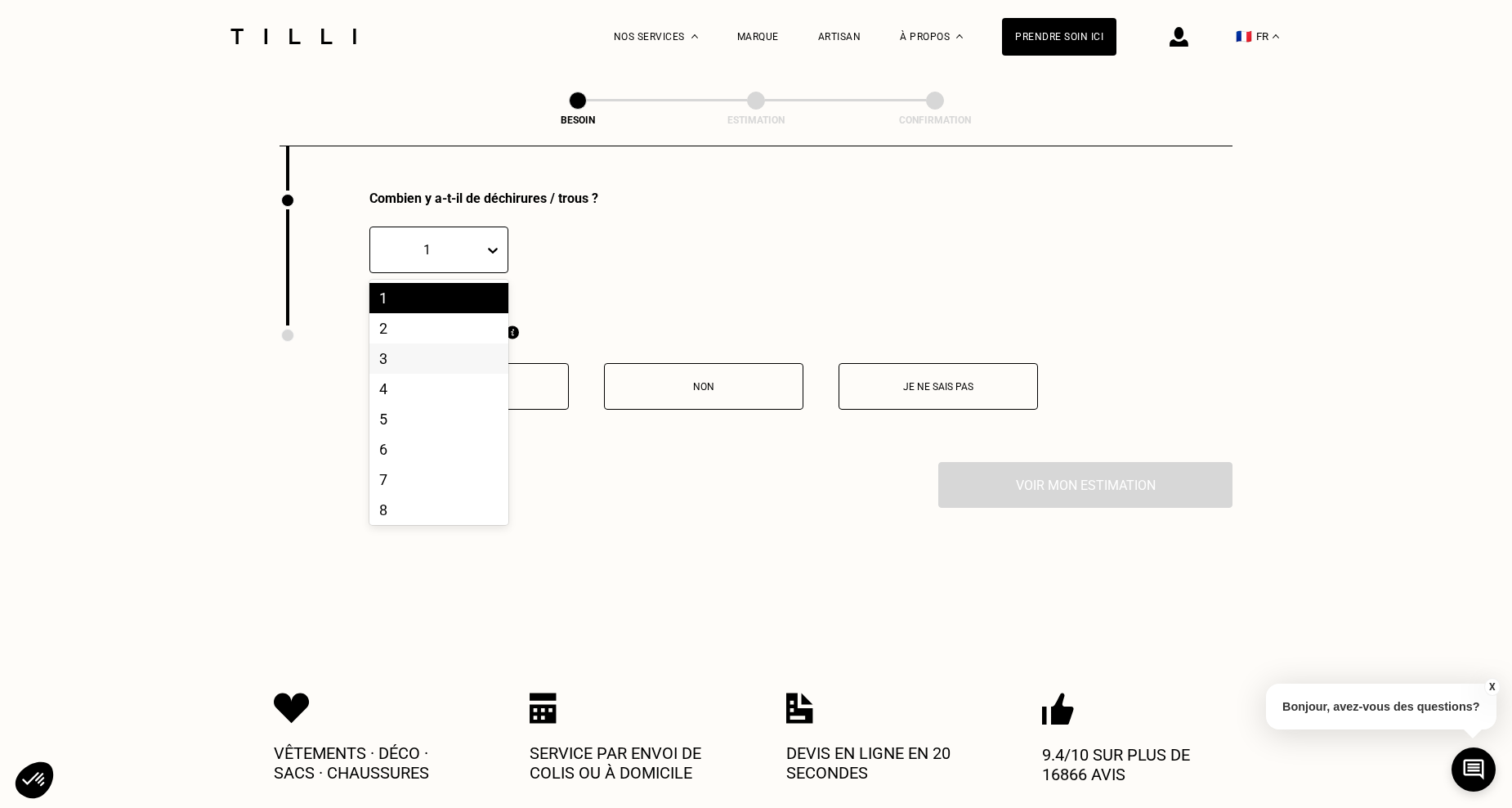
click at [401, 353] on div "3" at bounding box center [438, 358] width 139 height 30
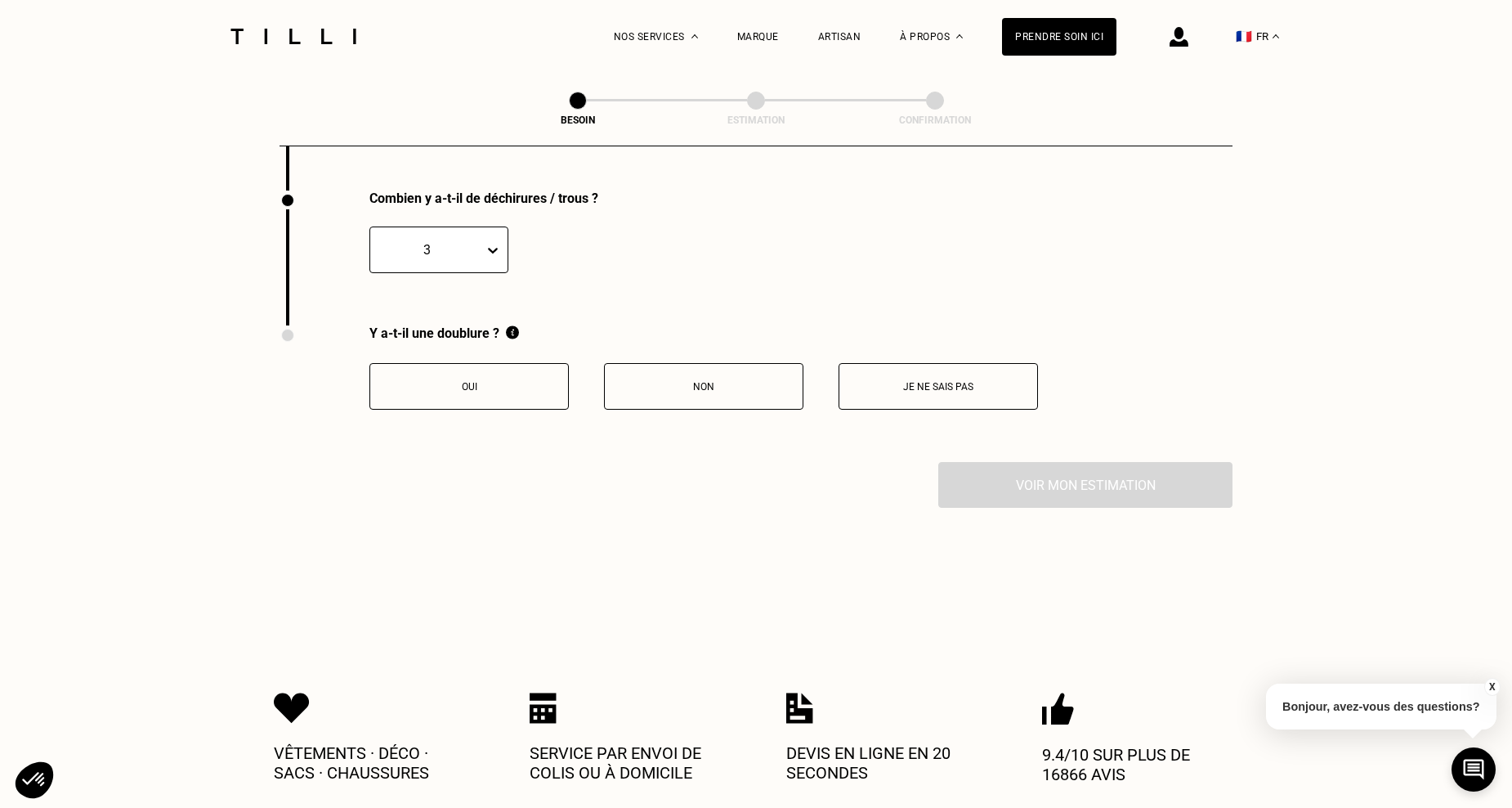
click at [910, 381] on p "Je ne sais pas" at bounding box center [938, 386] width 181 height 12
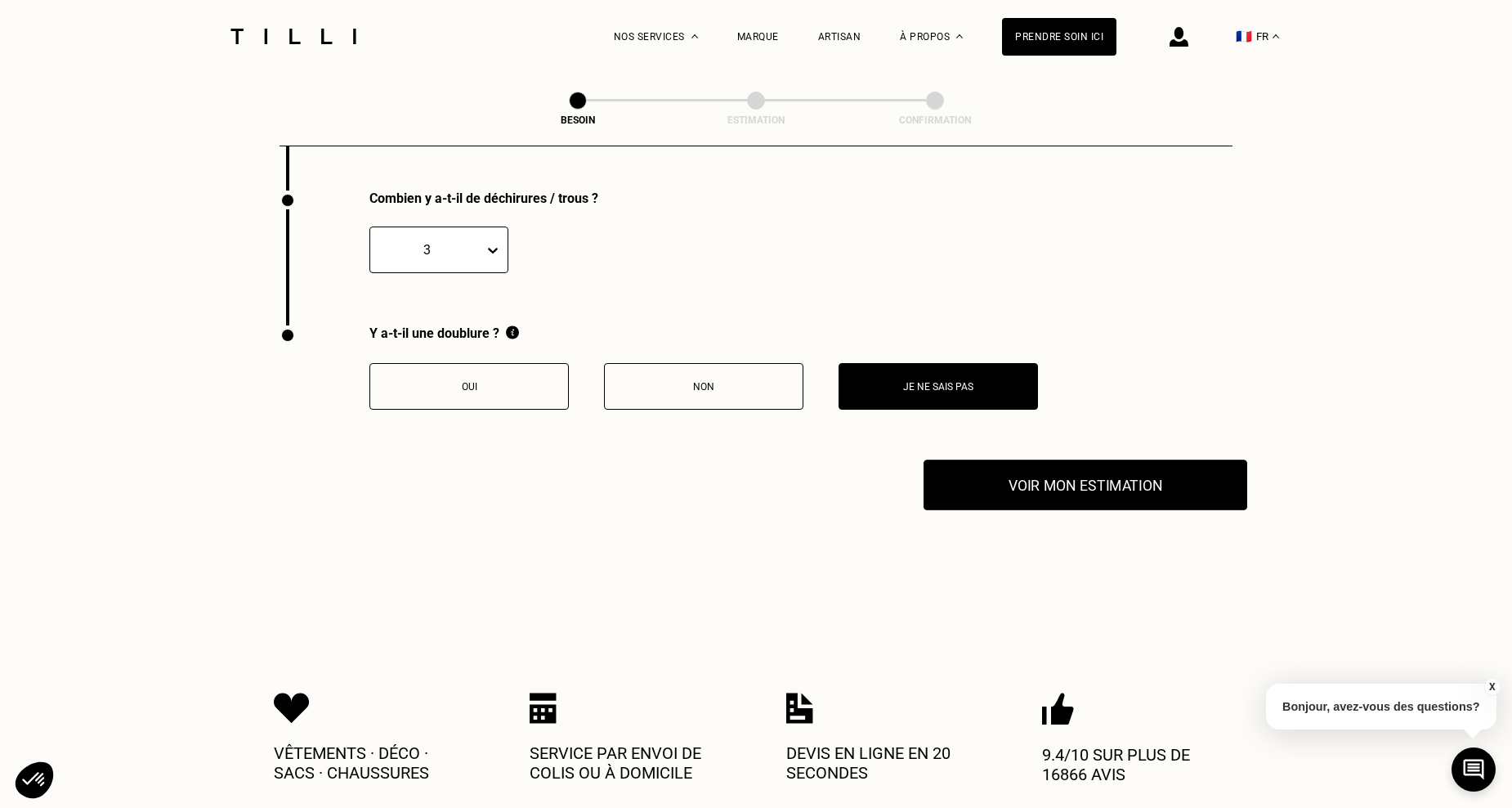
click at [1107, 478] on button "Voir mon estimation" at bounding box center [1086, 484] width 324 height 50
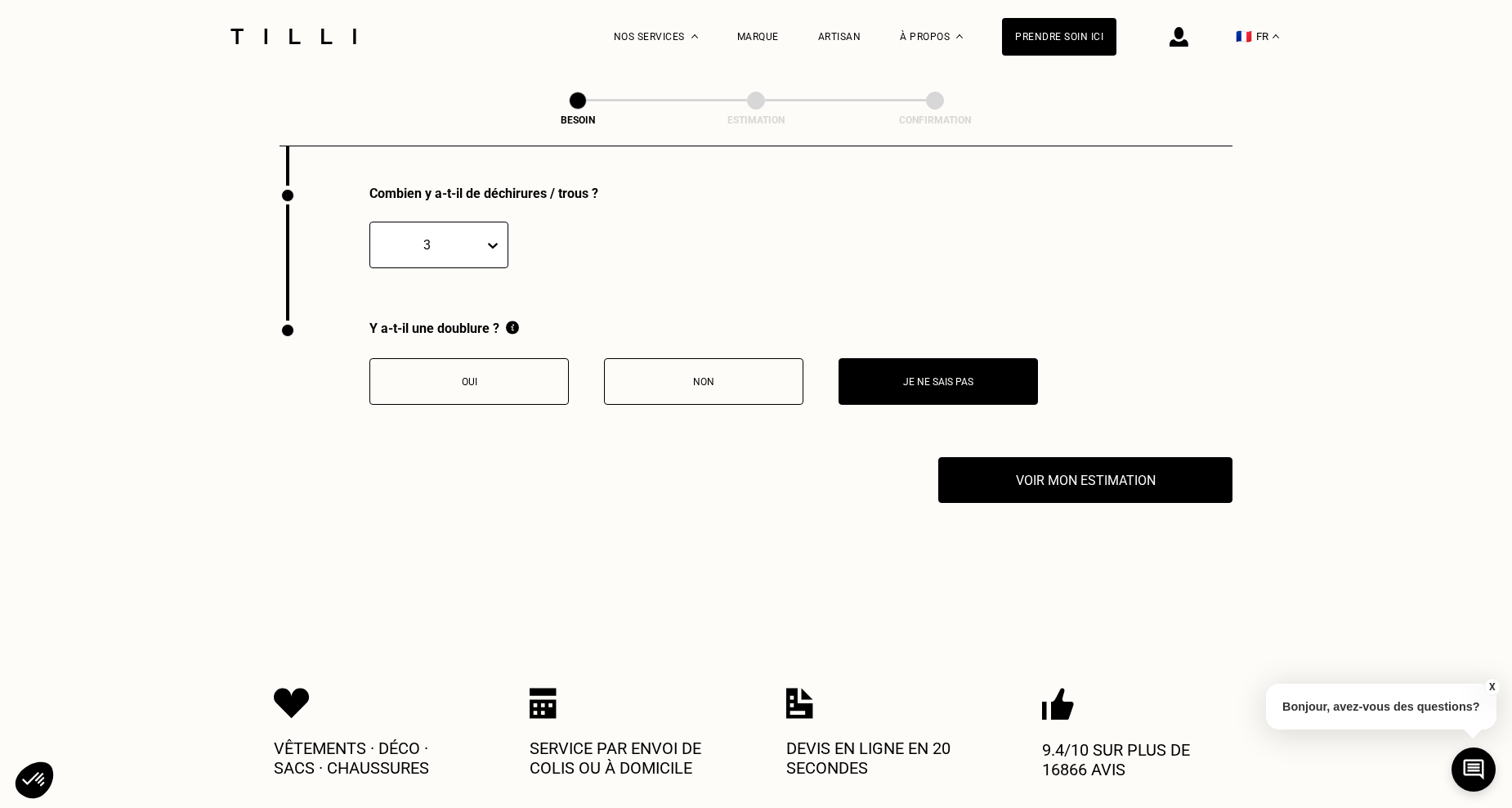
scroll to position [3368, 0]
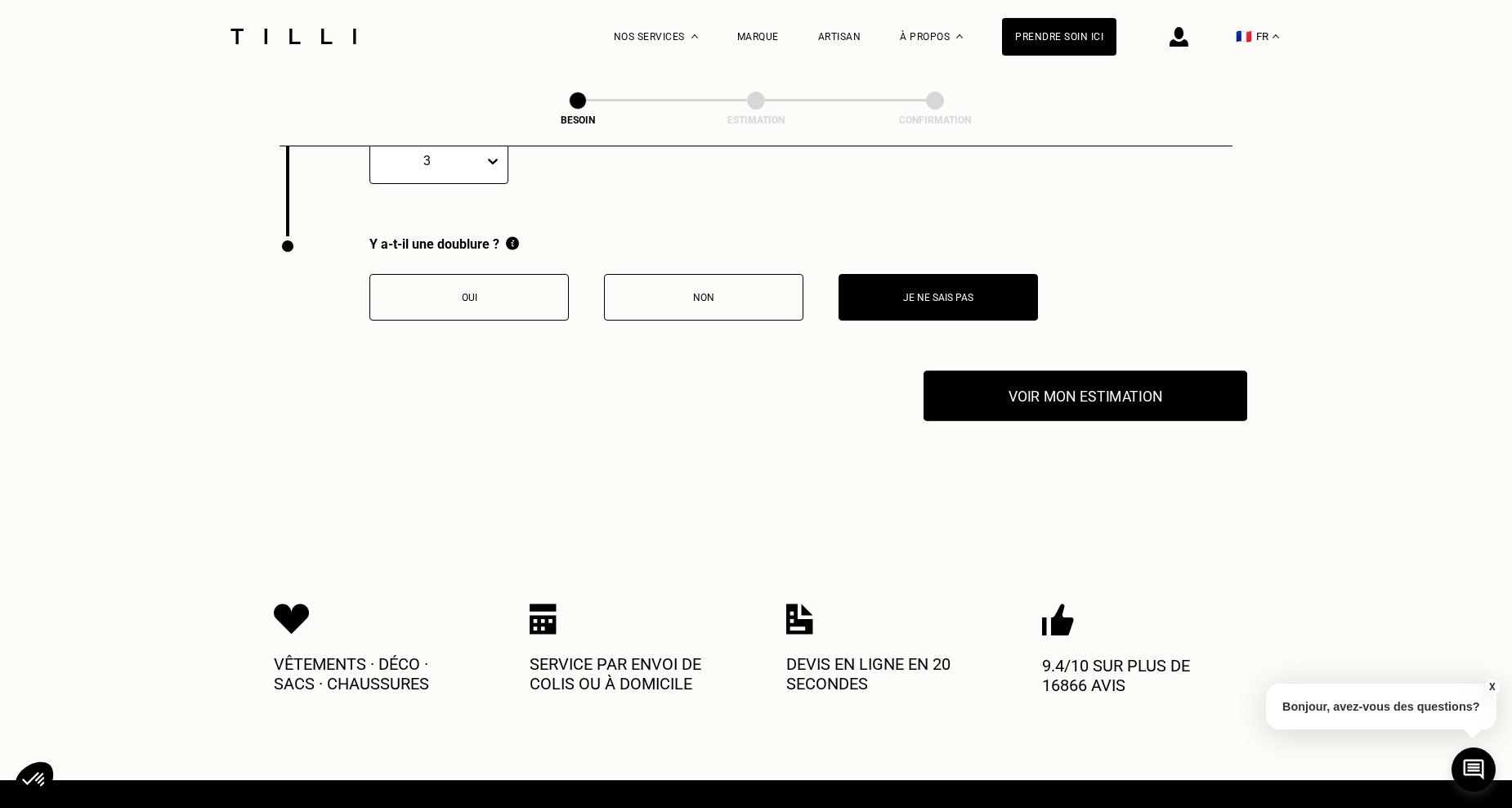
click at [1166, 389] on button "Voir mon estimation" at bounding box center [1086, 395] width 324 height 50
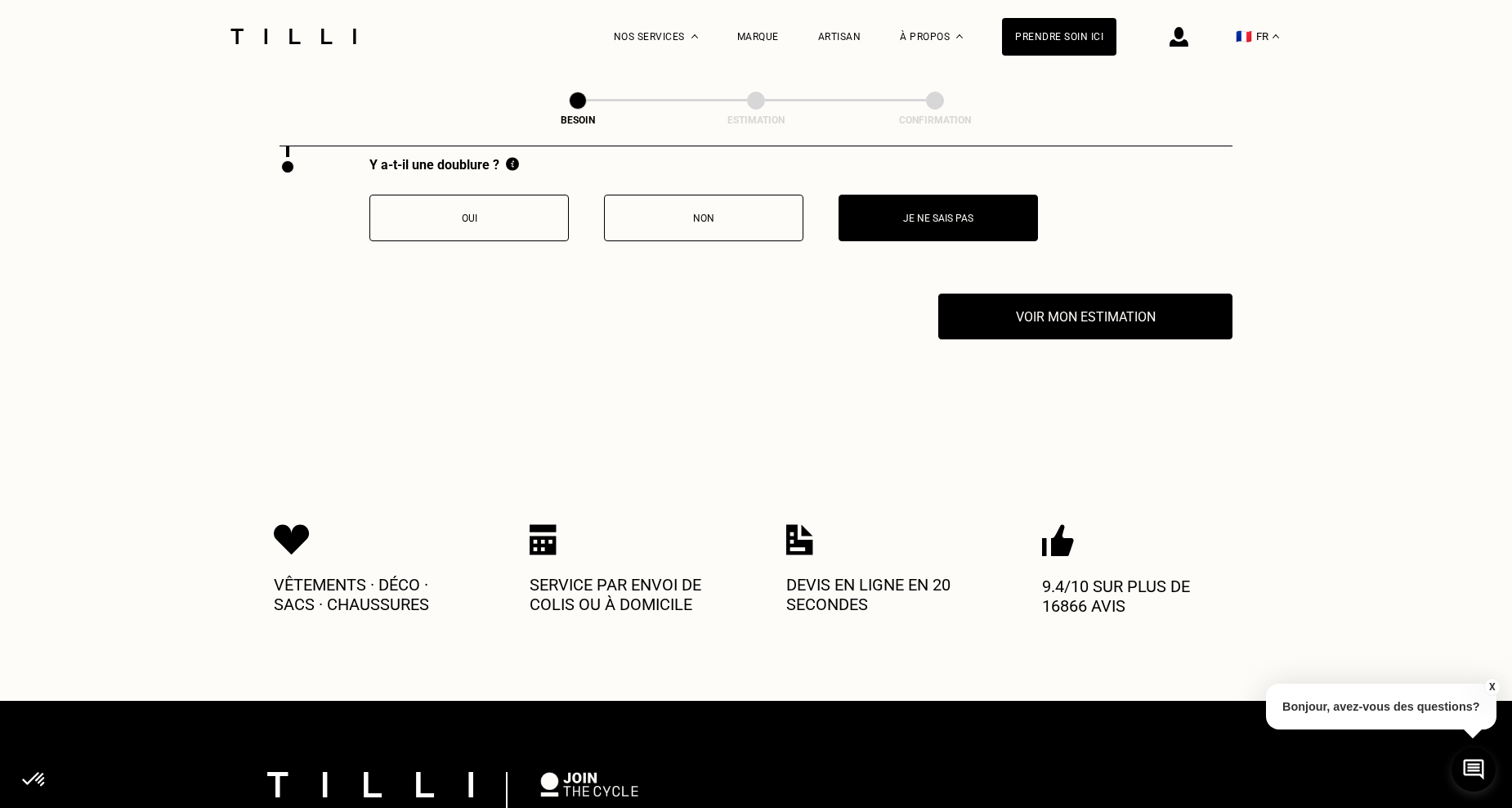
scroll to position [3522, 0]
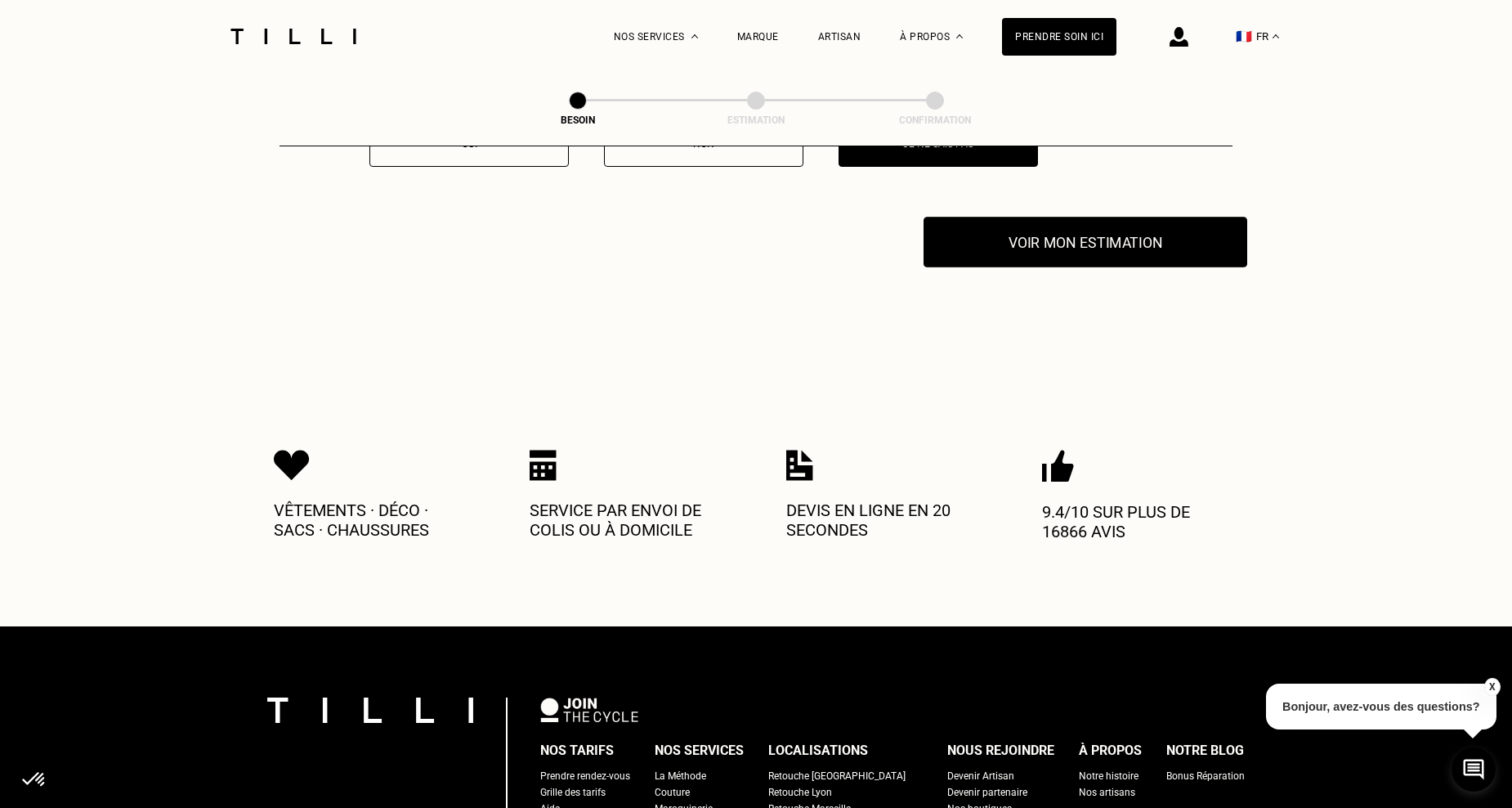
click at [1039, 230] on button "Voir mon estimation" at bounding box center [1086, 242] width 324 height 50
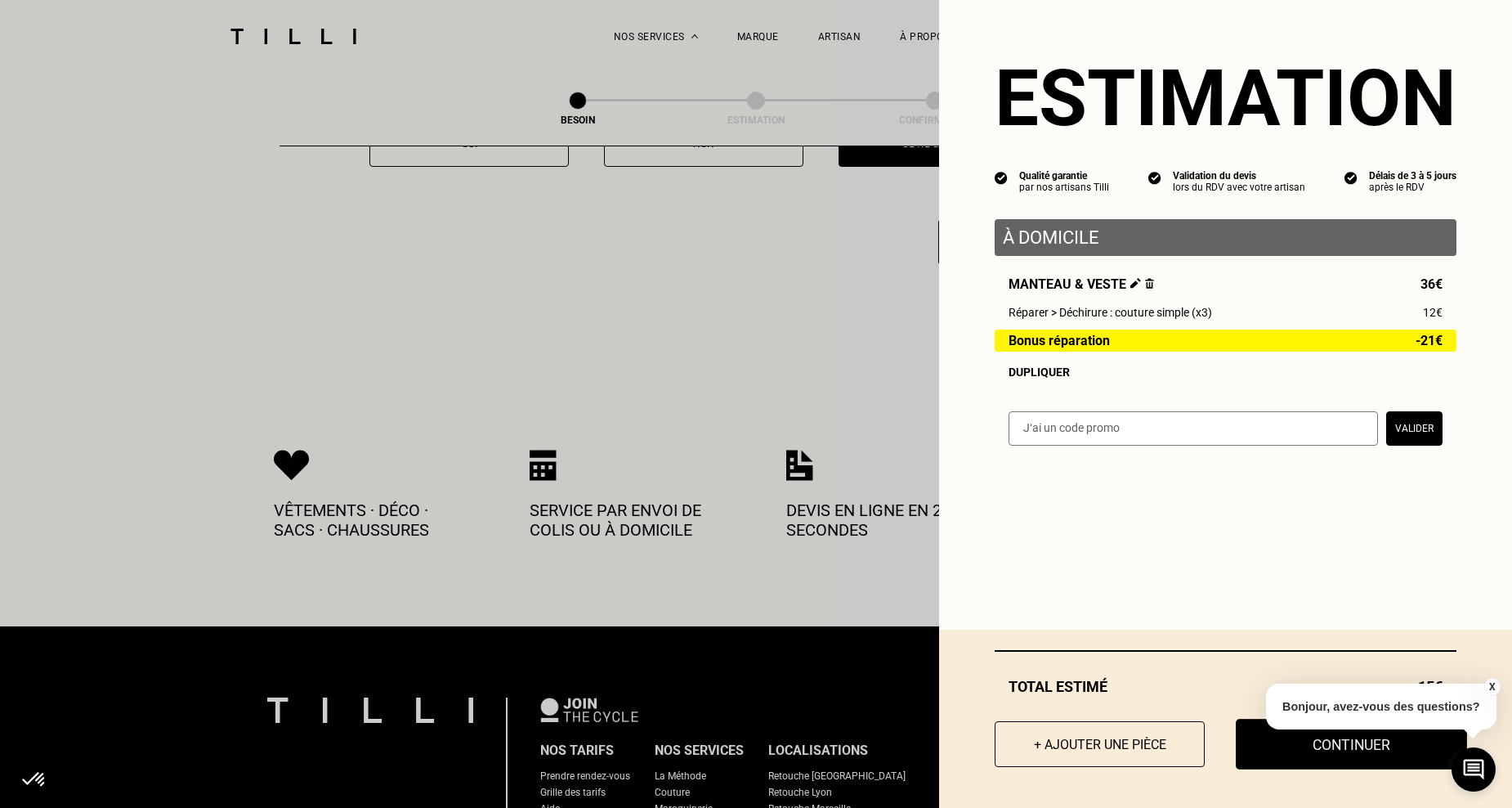
click at [1342, 757] on button "Continuer" at bounding box center [1350, 743] width 231 height 50
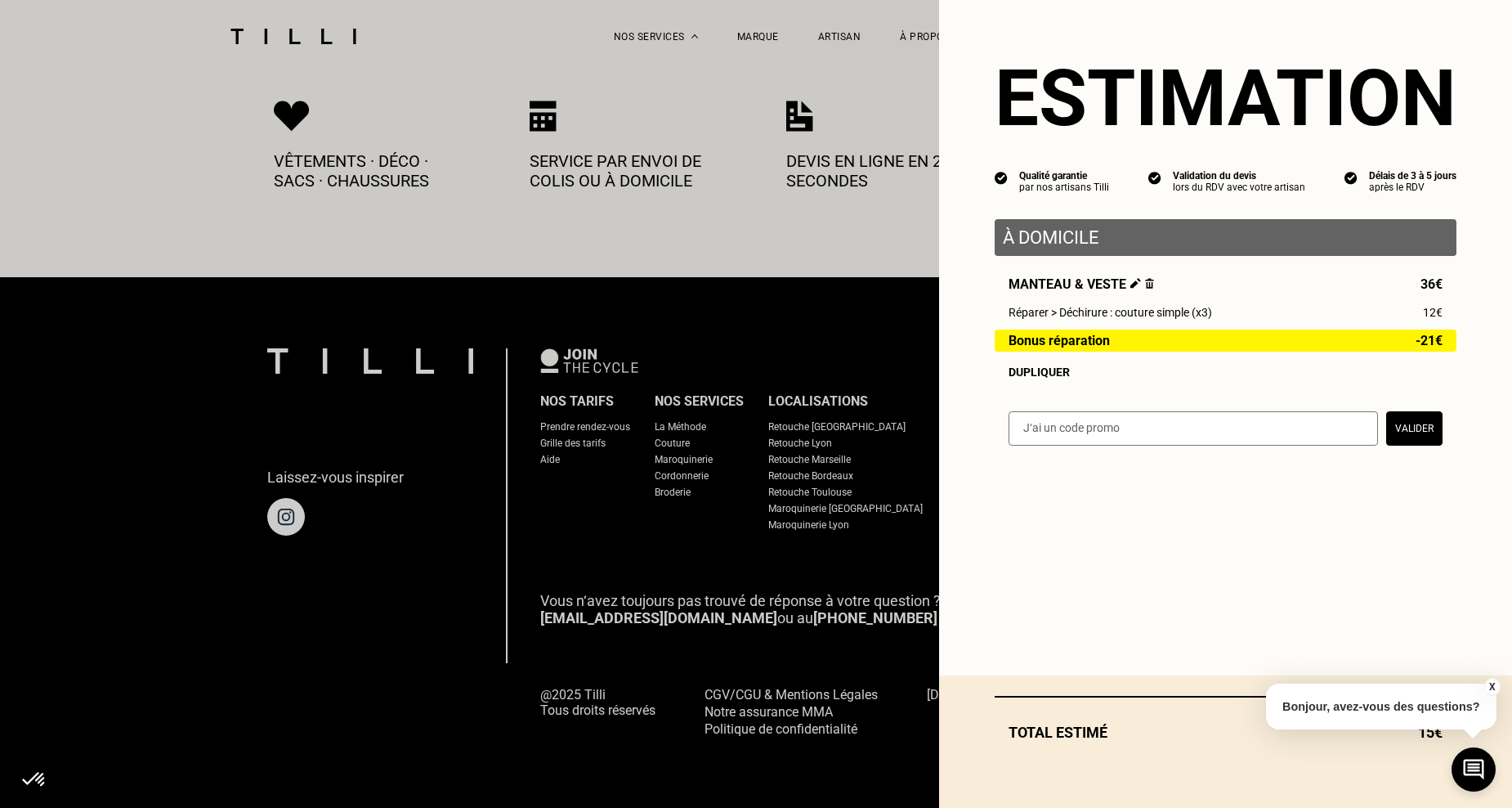
scroll to position [849, 0]
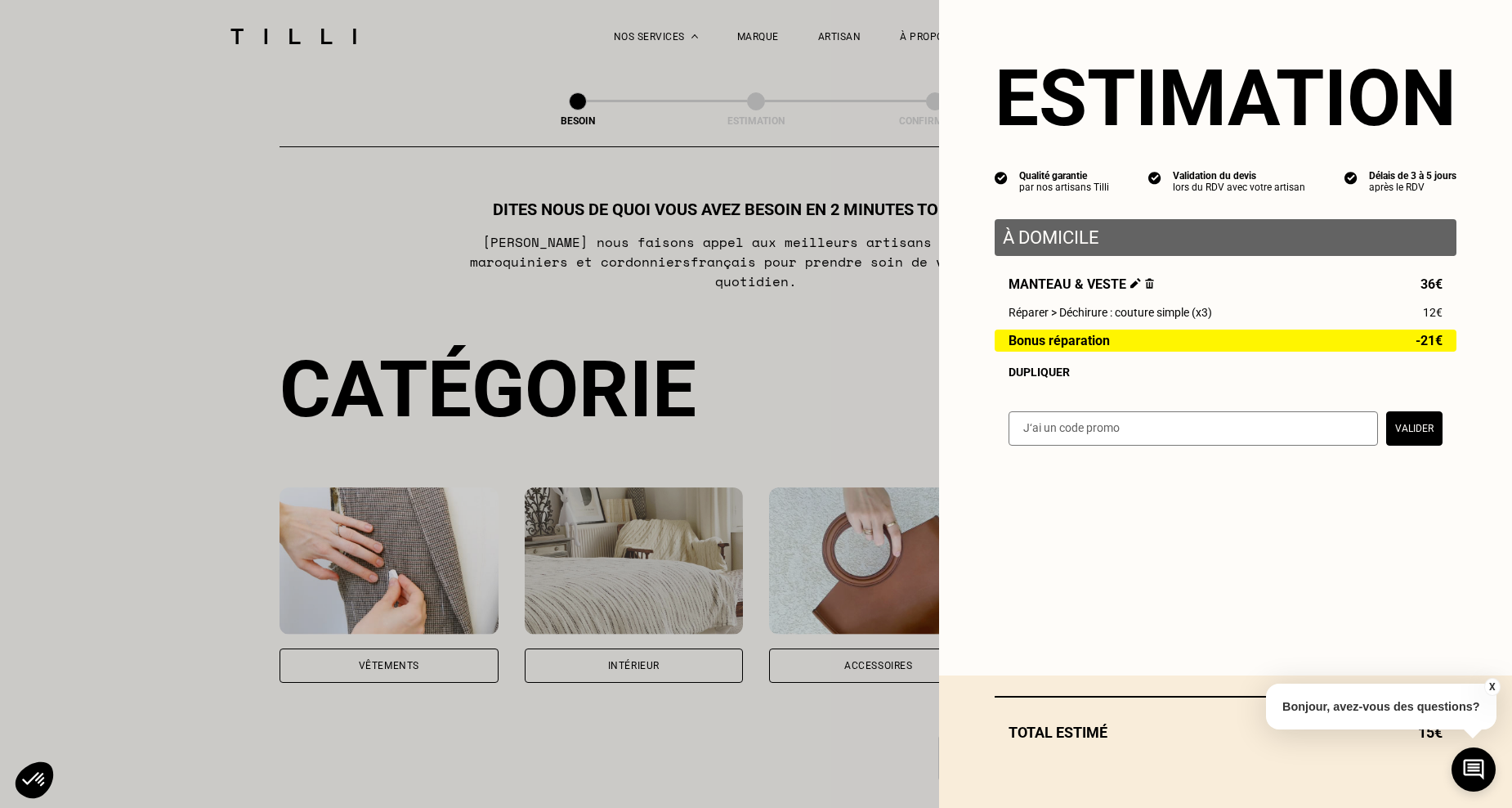
select select "FR"
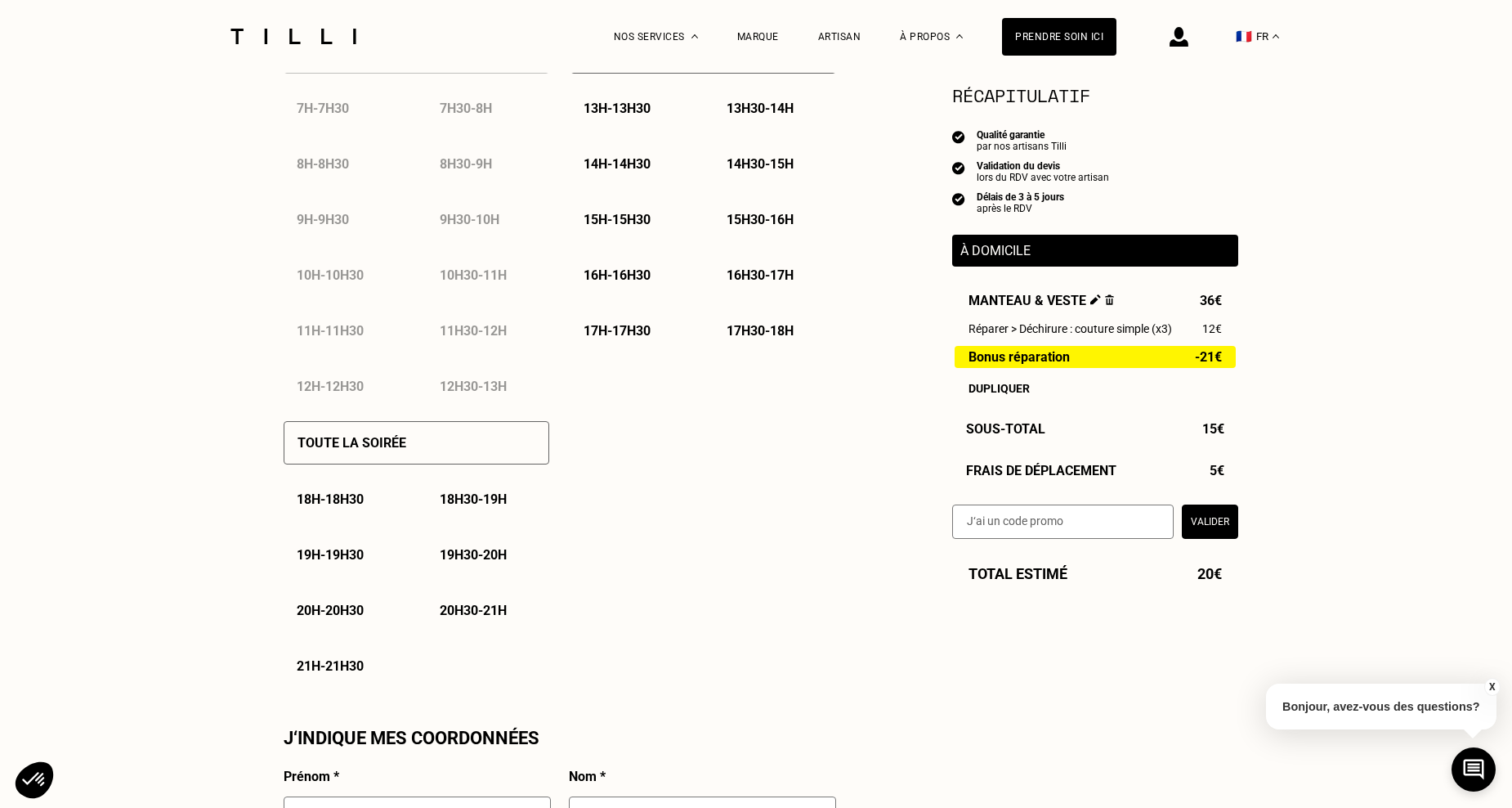
scroll to position [839, 0]
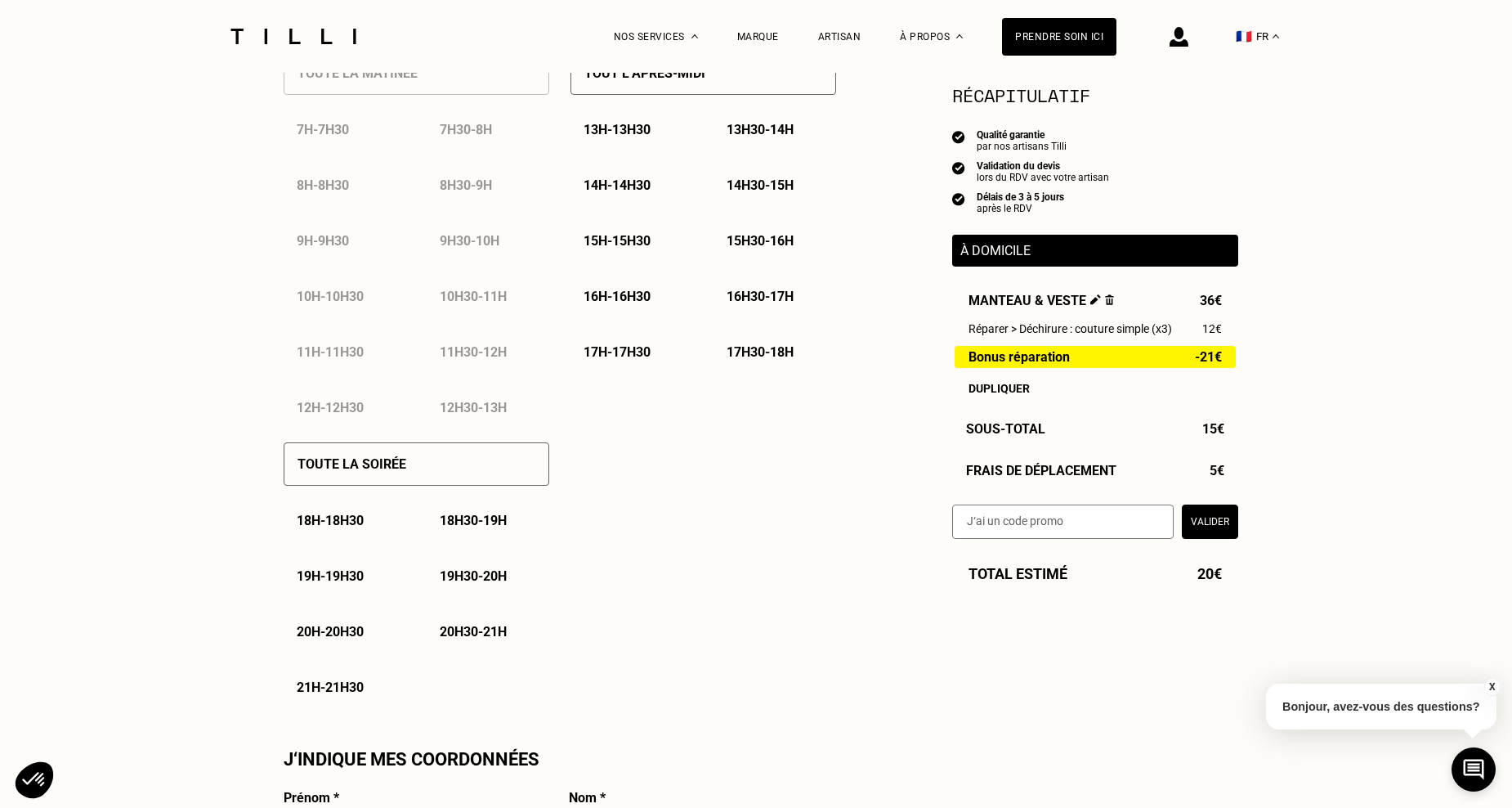
click at [956, 198] on img at bounding box center [958, 198] width 13 height 15
